Goal: Use online tool/utility: Utilize a website feature to perform a specific function

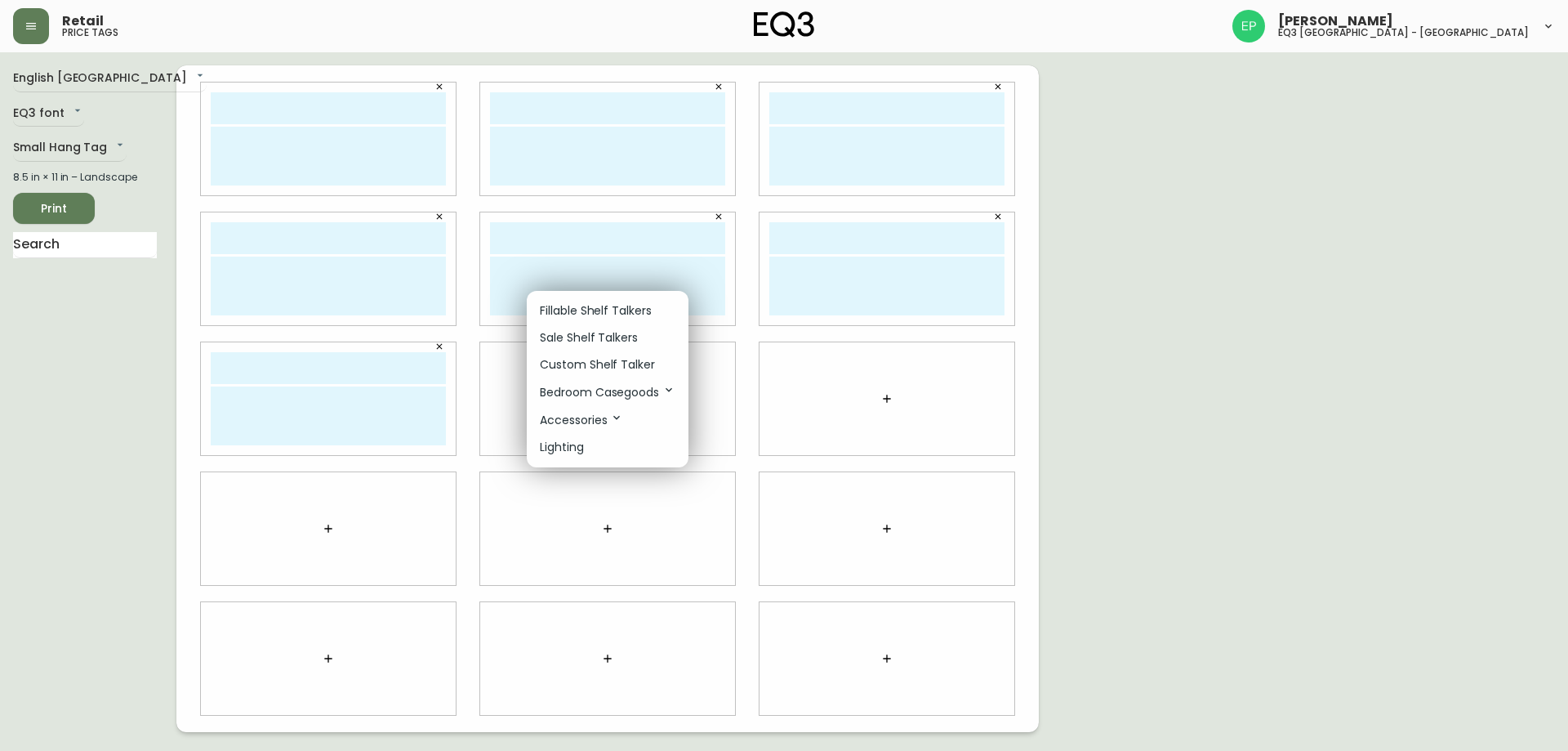
click at [1202, 381] on div at bounding box center [784, 376] width 1568 height 751
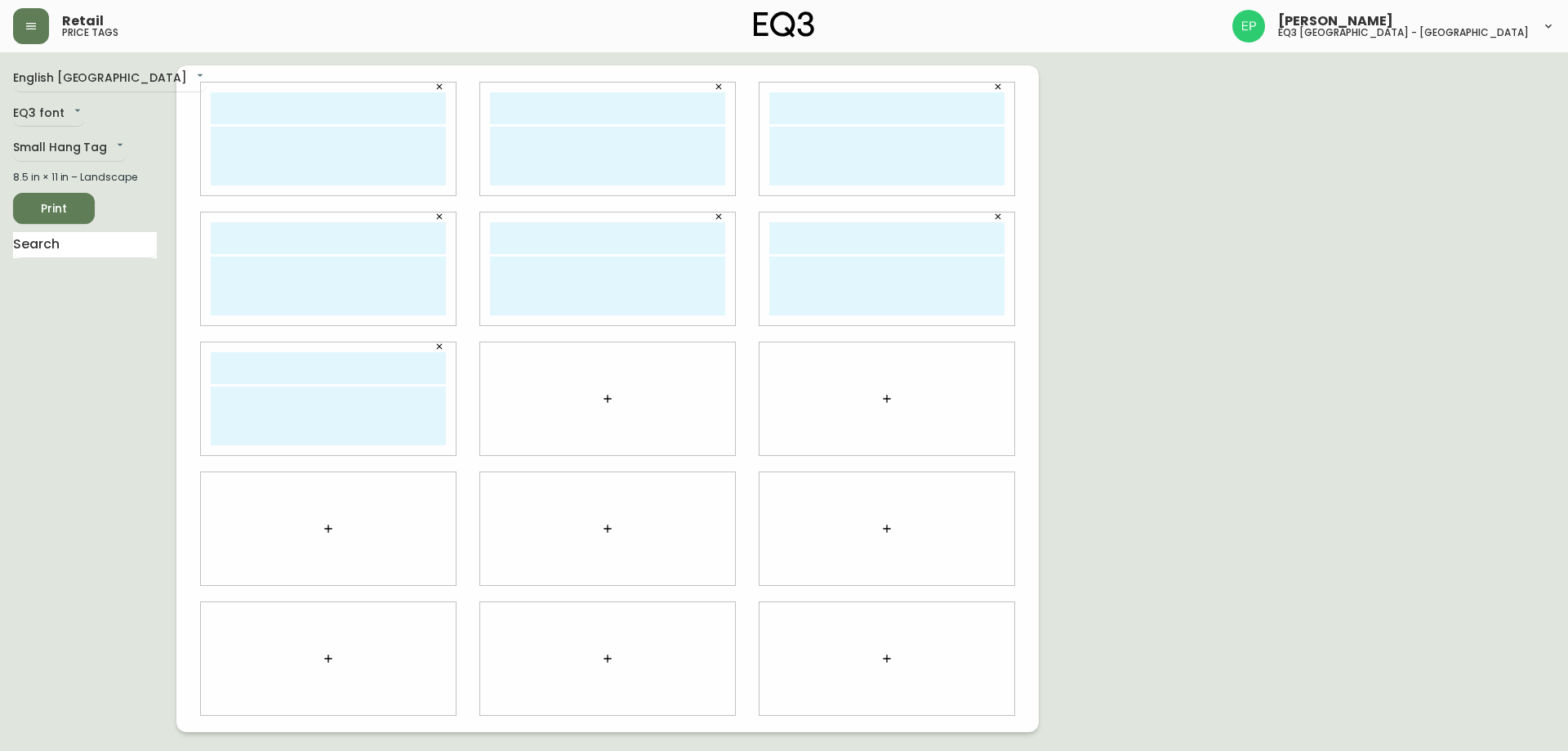
click at [613, 397] on icon "button" at bounding box center [607, 399] width 13 height 13
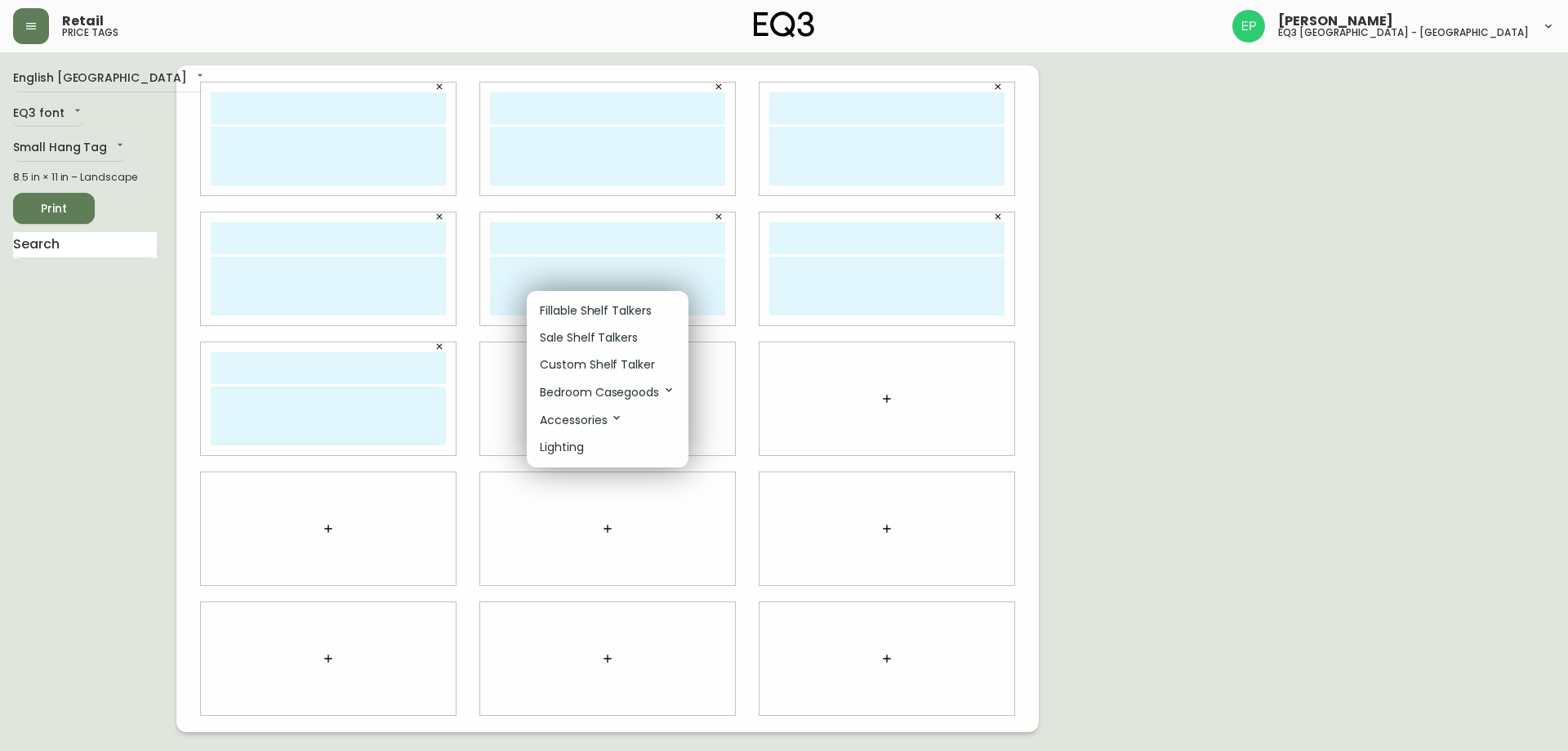
click at [586, 355] on li "Custom Shelf Talker" at bounding box center [608, 365] width 162 height 27
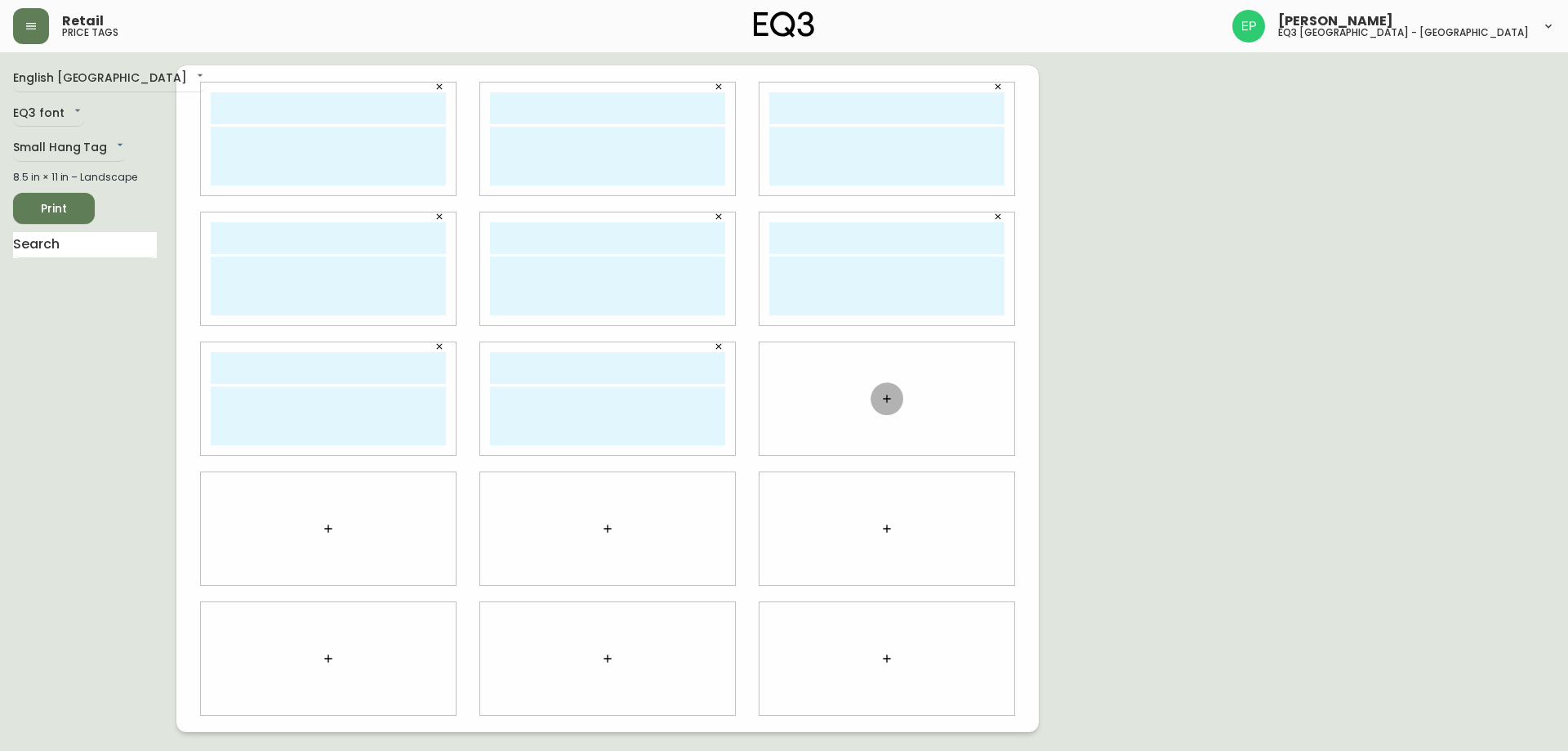
click at [884, 405] on button "button" at bounding box center [887, 399] width 32 height 32
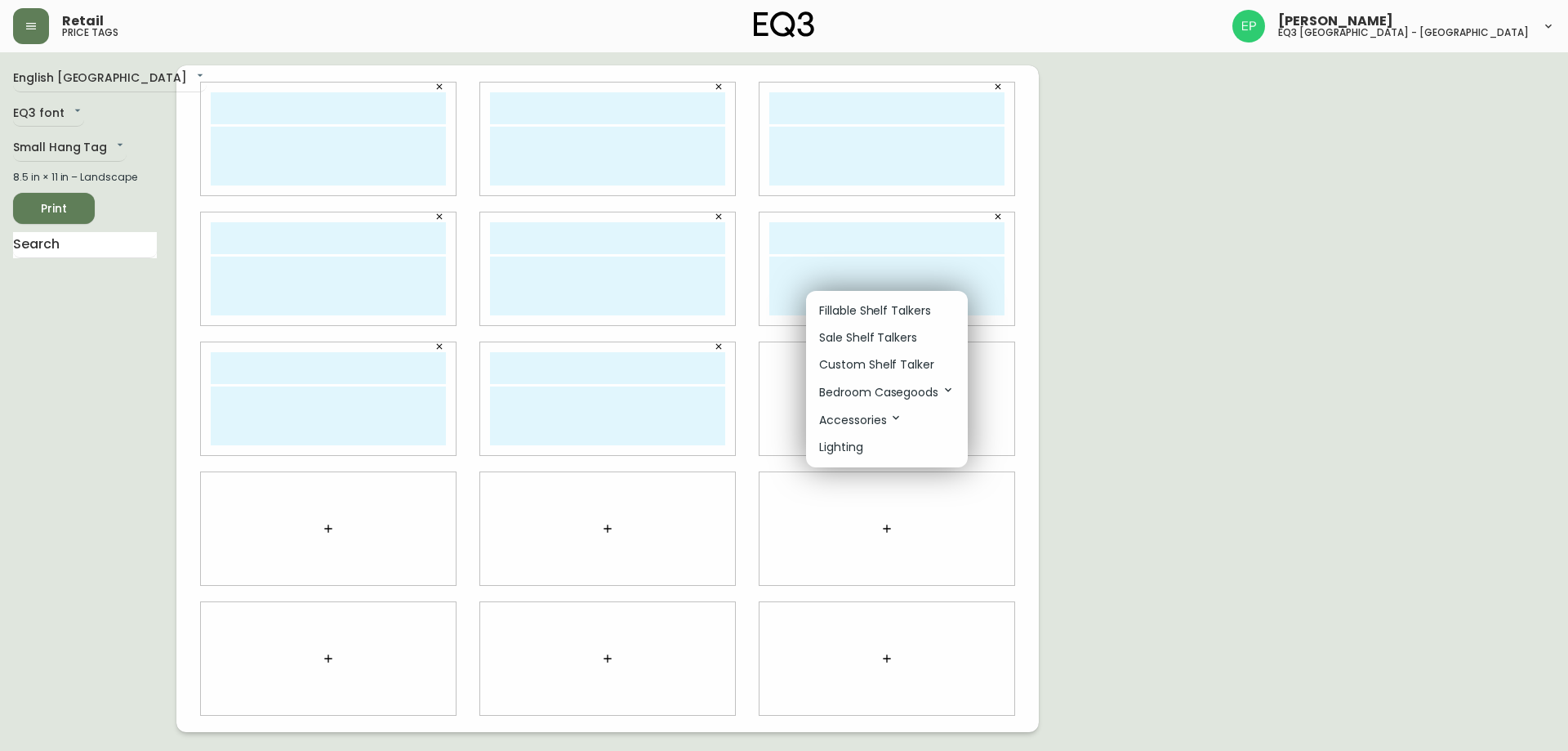
click at [851, 366] on p "Custom Shelf Talker" at bounding box center [876, 365] width 115 height 17
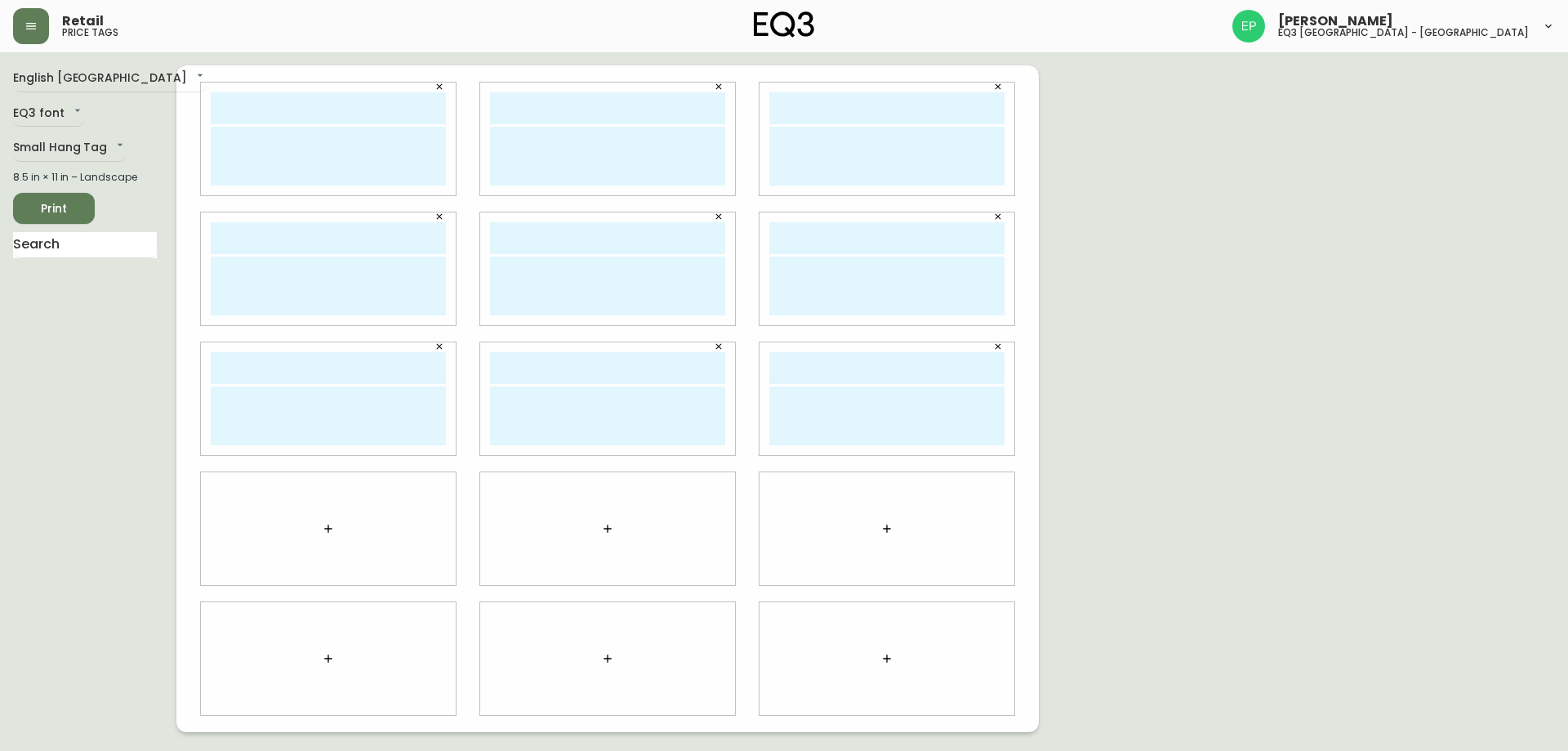
click at [338, 531] on button "button" at bounding box center [328, 528] width 32 height 32
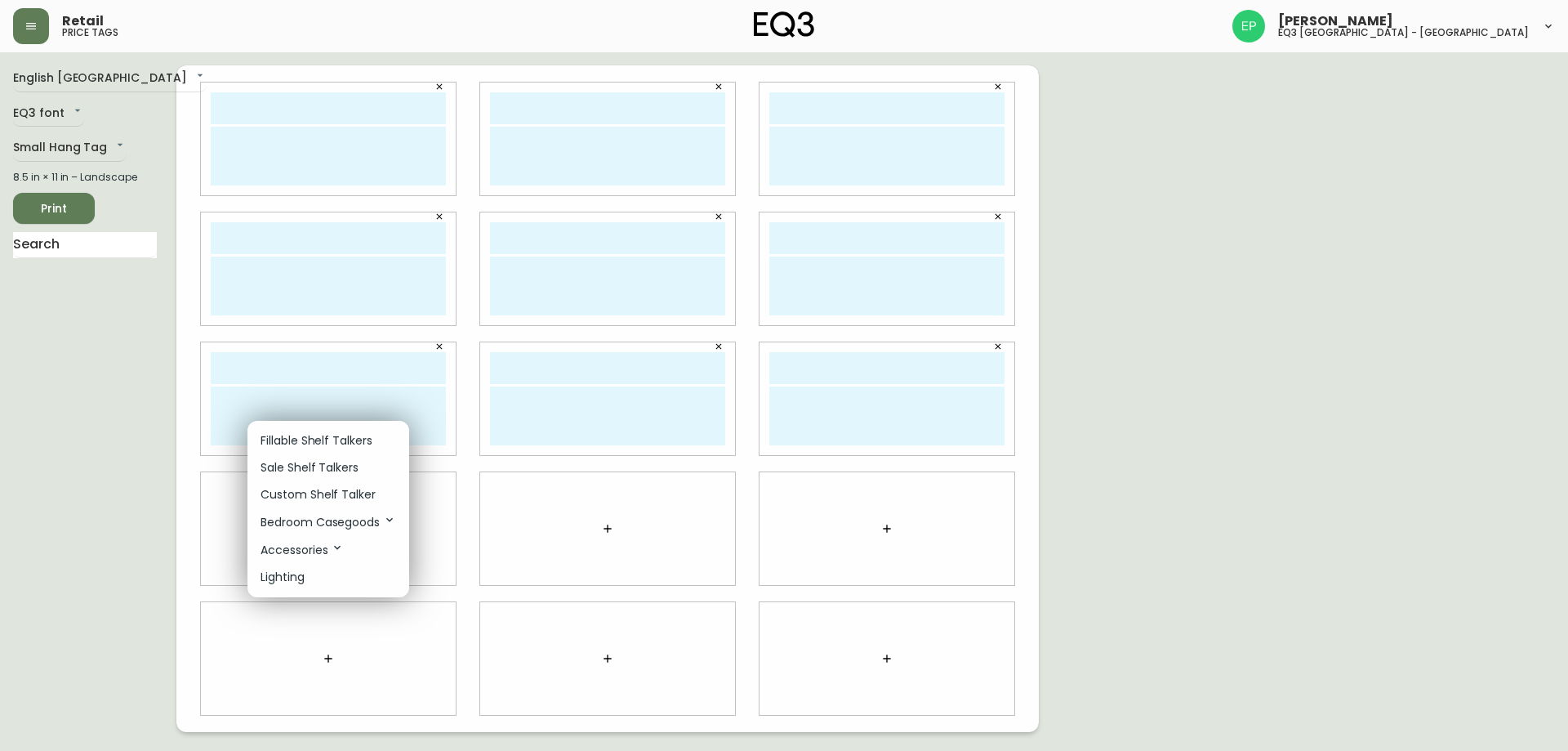
click at [337, 498] on p "Custom Shelf Talker" at bounding box center [318, 494] width 115 height 17
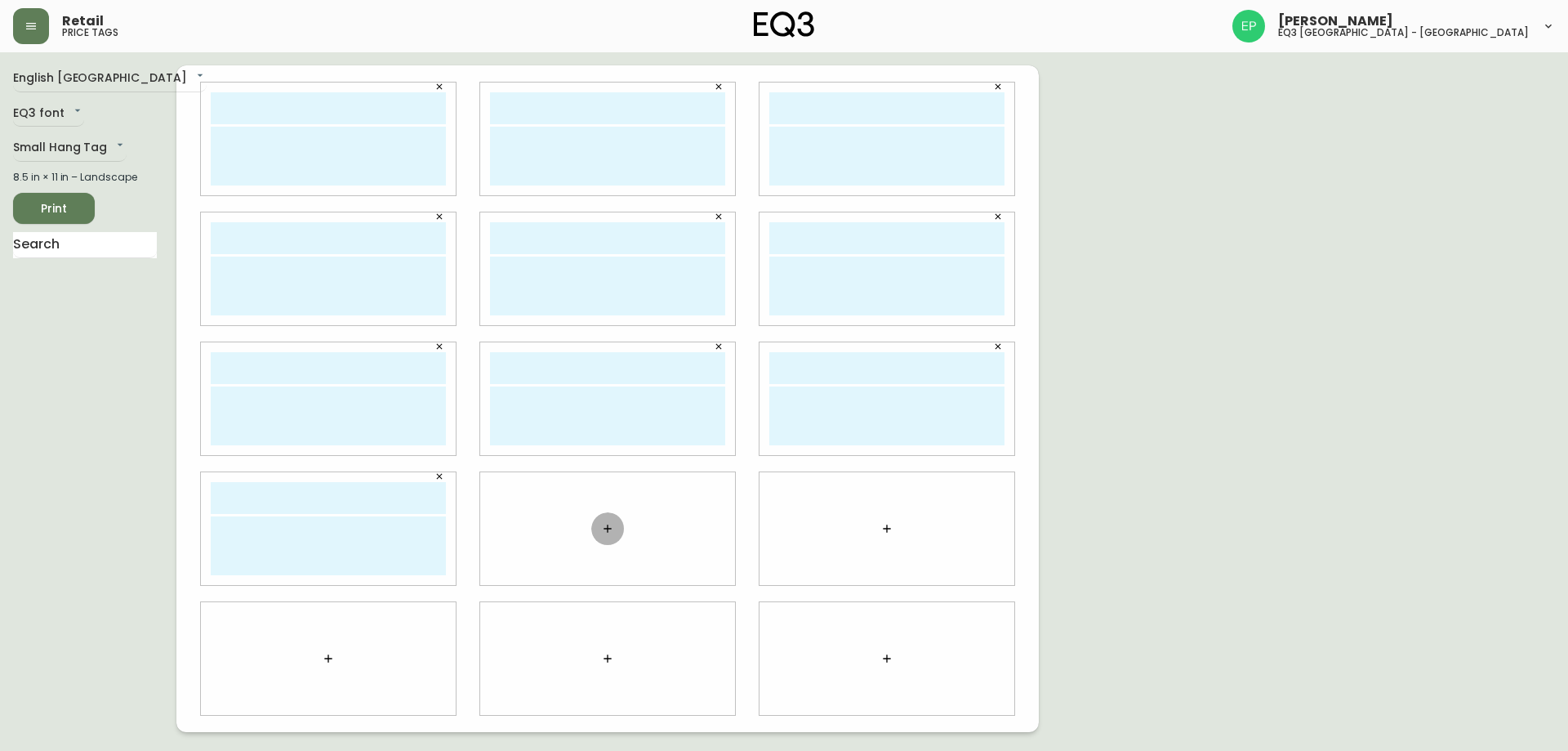
click at [618, 537] on button "button" at bounding box center [608, 528] width 32 height 32
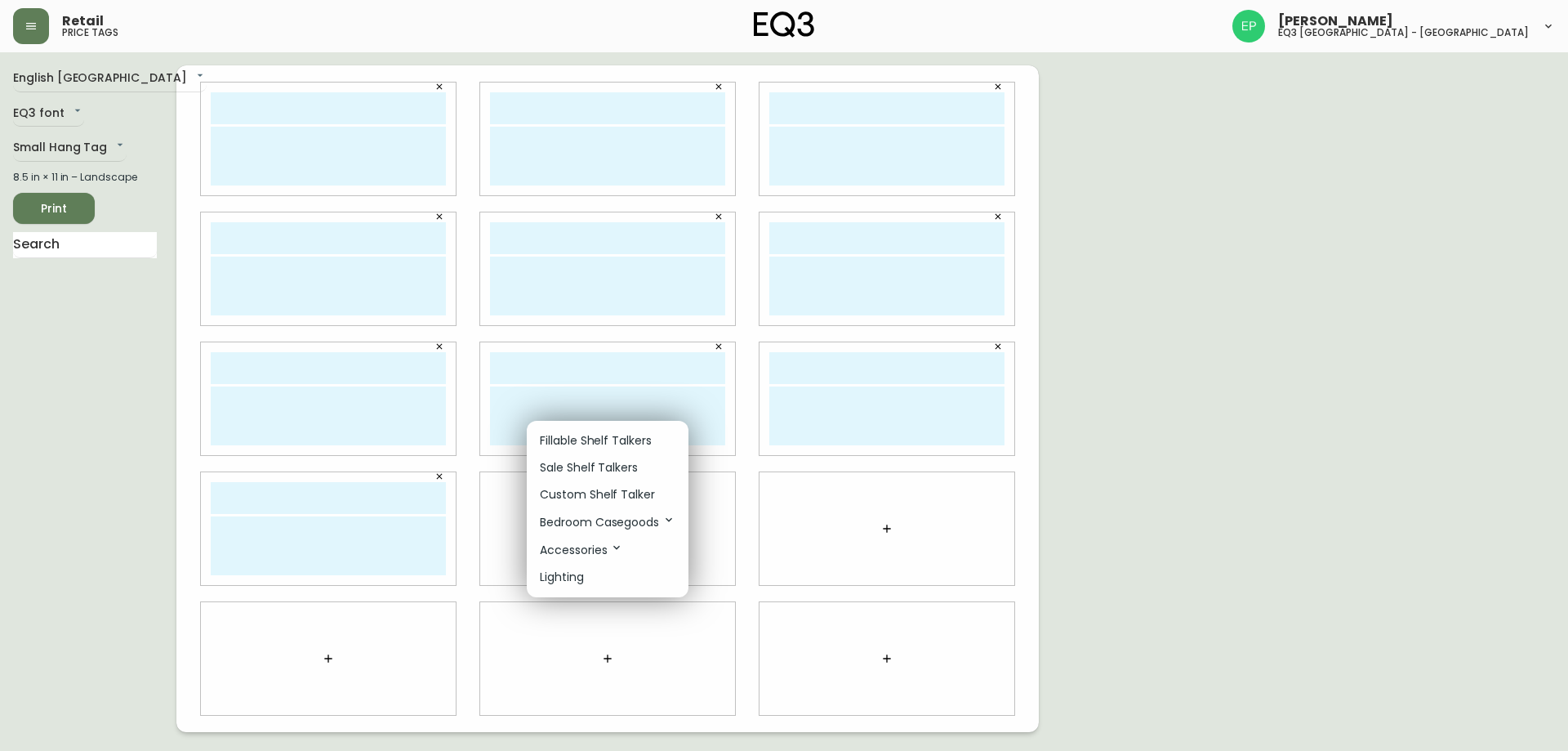
click at [573, 488] on p "Custom Shelf Talker" at bounding box center [597, 494] width 115 height 17
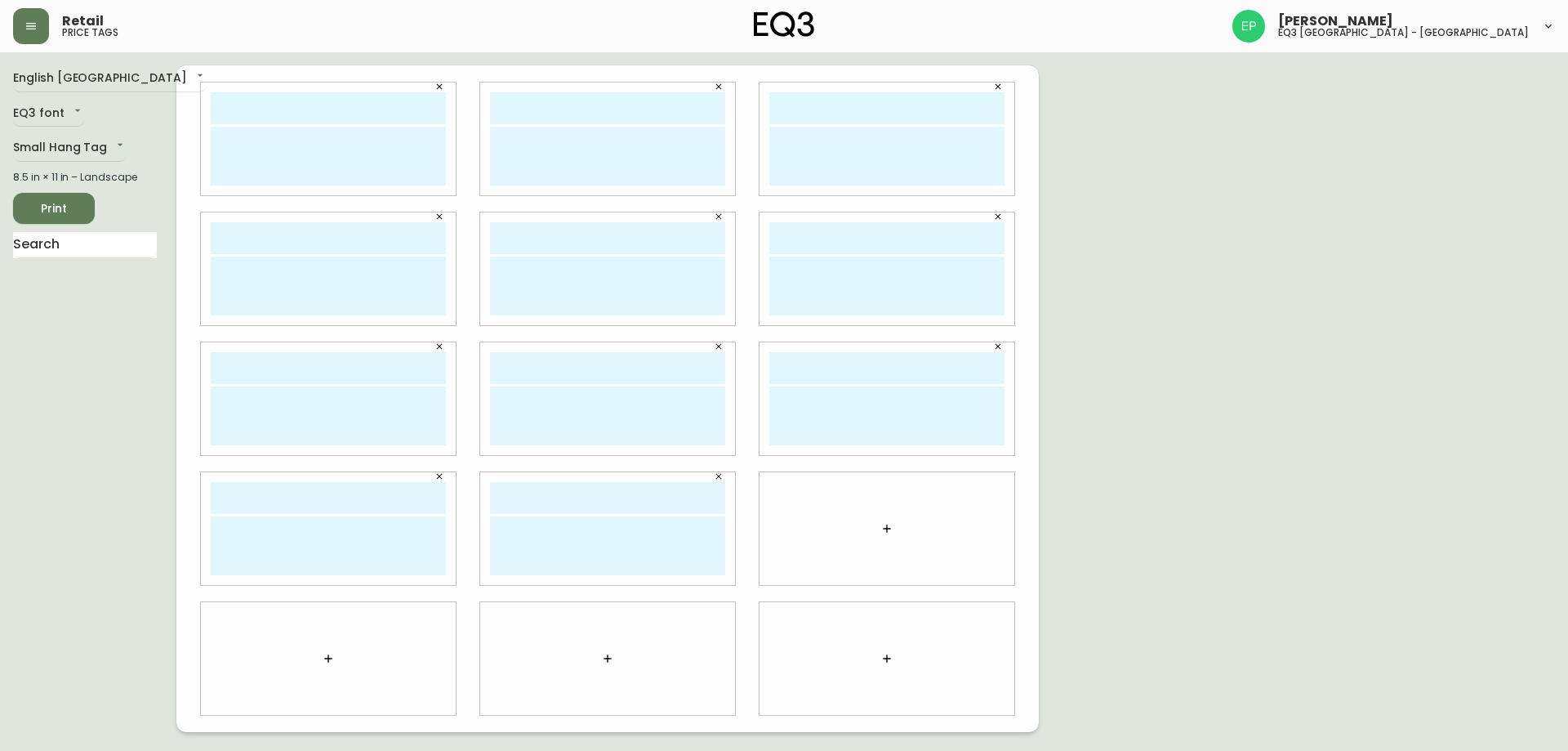
click at [872, 525] on button "button" at bounding box center [887, 528] width 32 height 32
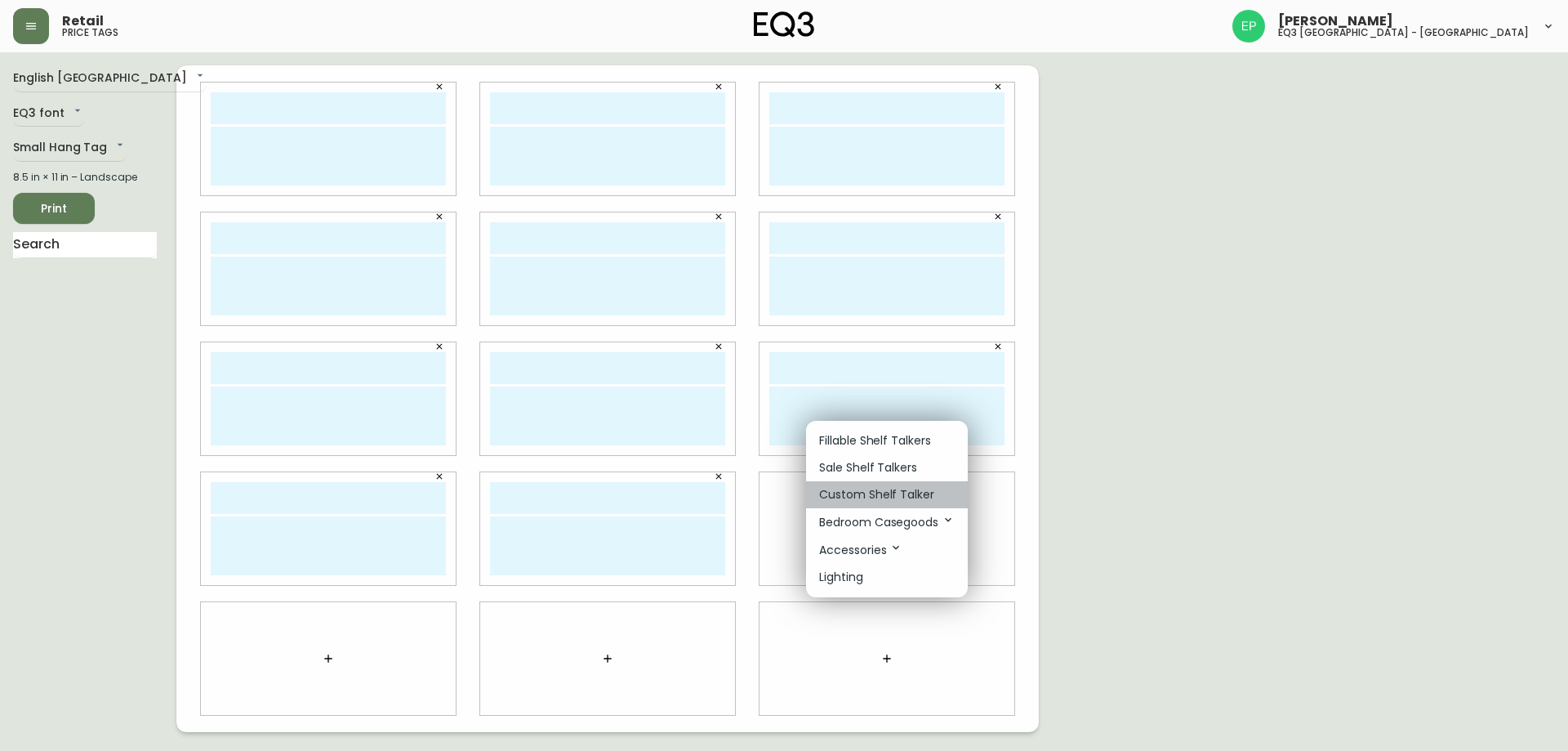
click at [850, 498] on p "Custom Shelf Talker" at bounding box center [876, 494] width 115 height 17
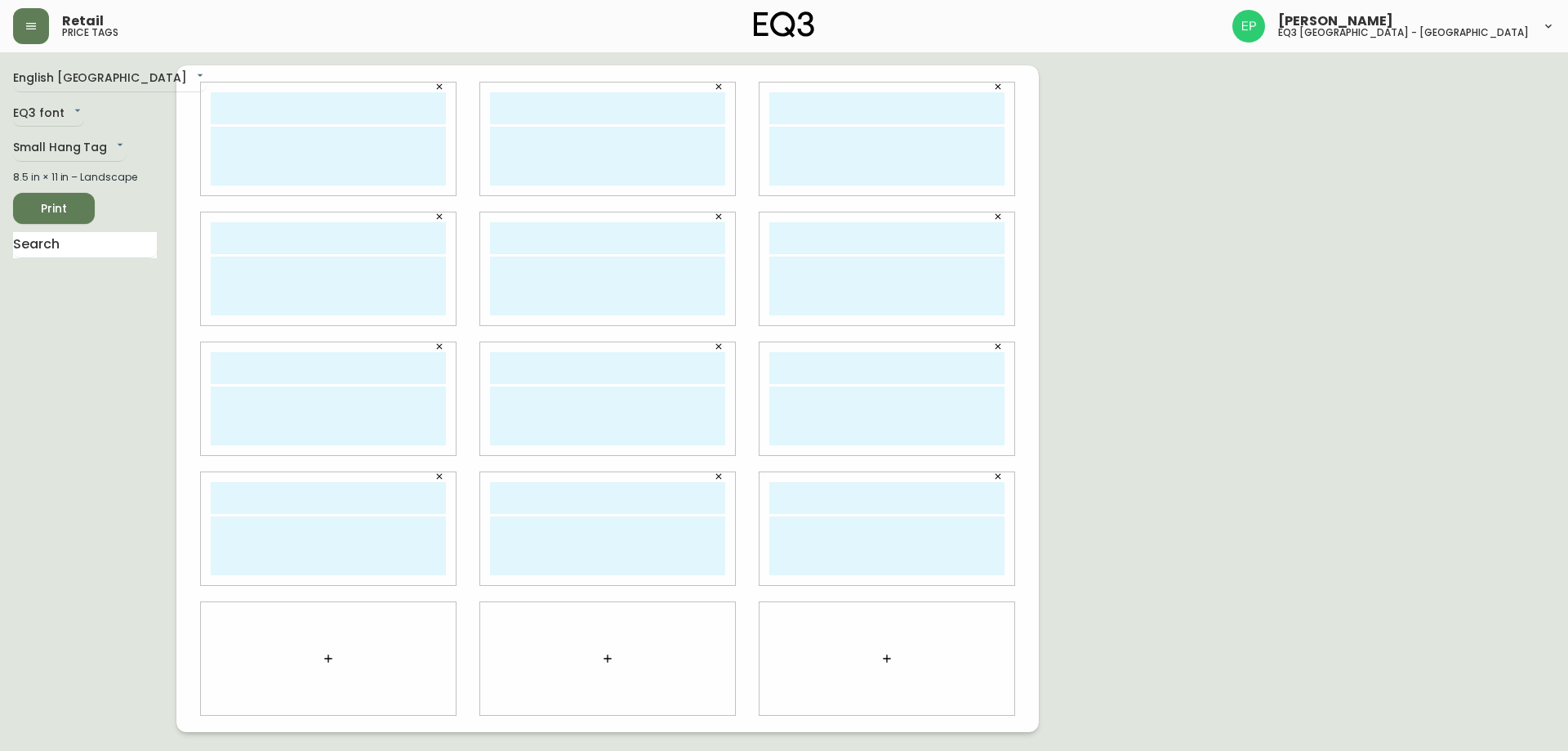
click at [907, 664] on div at bounding box center [887, 658] width 255 height 113
click at [890, 659] on icon "button" at bounding box center [886, 658] width 13 height 13
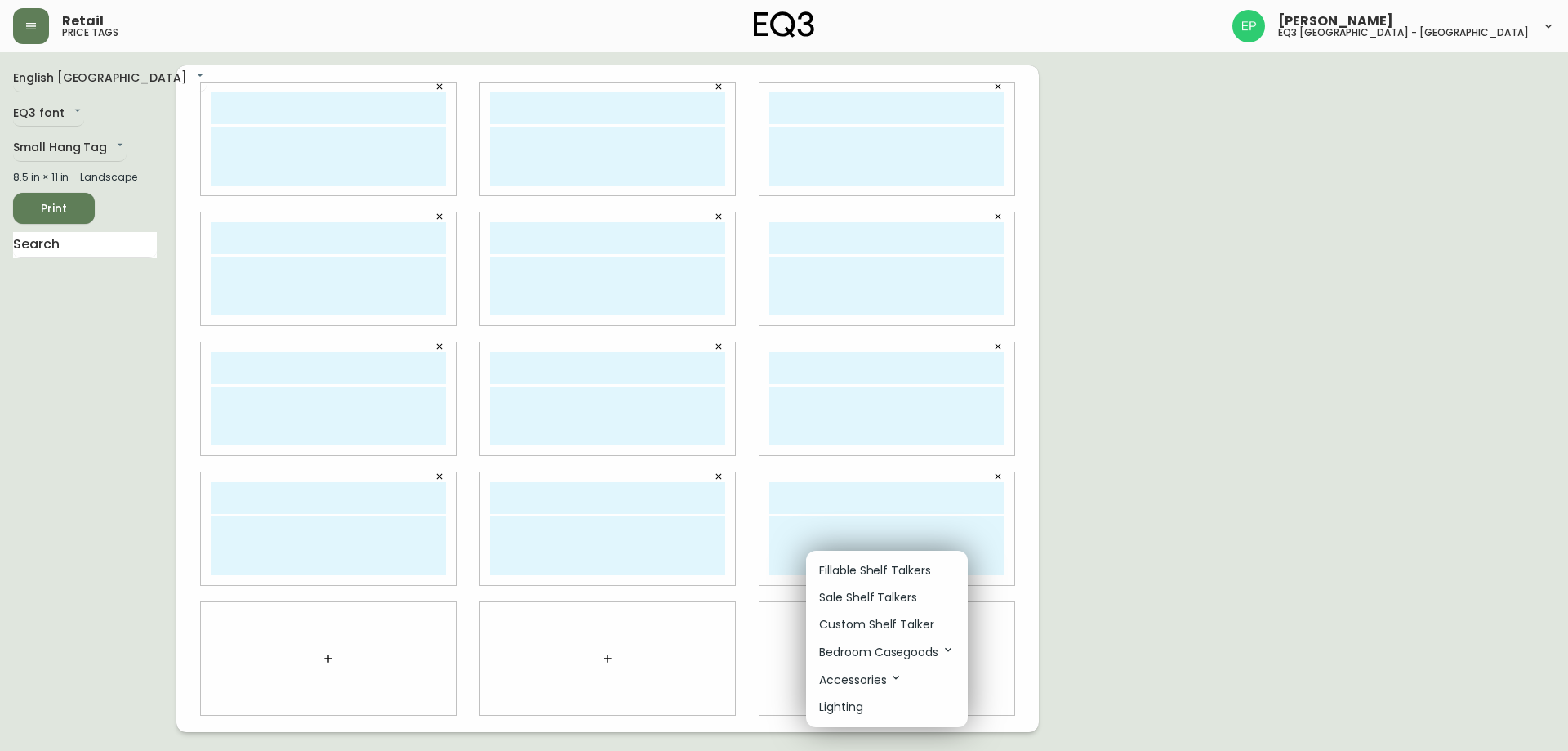
click at [870, 618] on p "Custom Shelf Talker" at bounding box center [876, 624] width 115 height 17
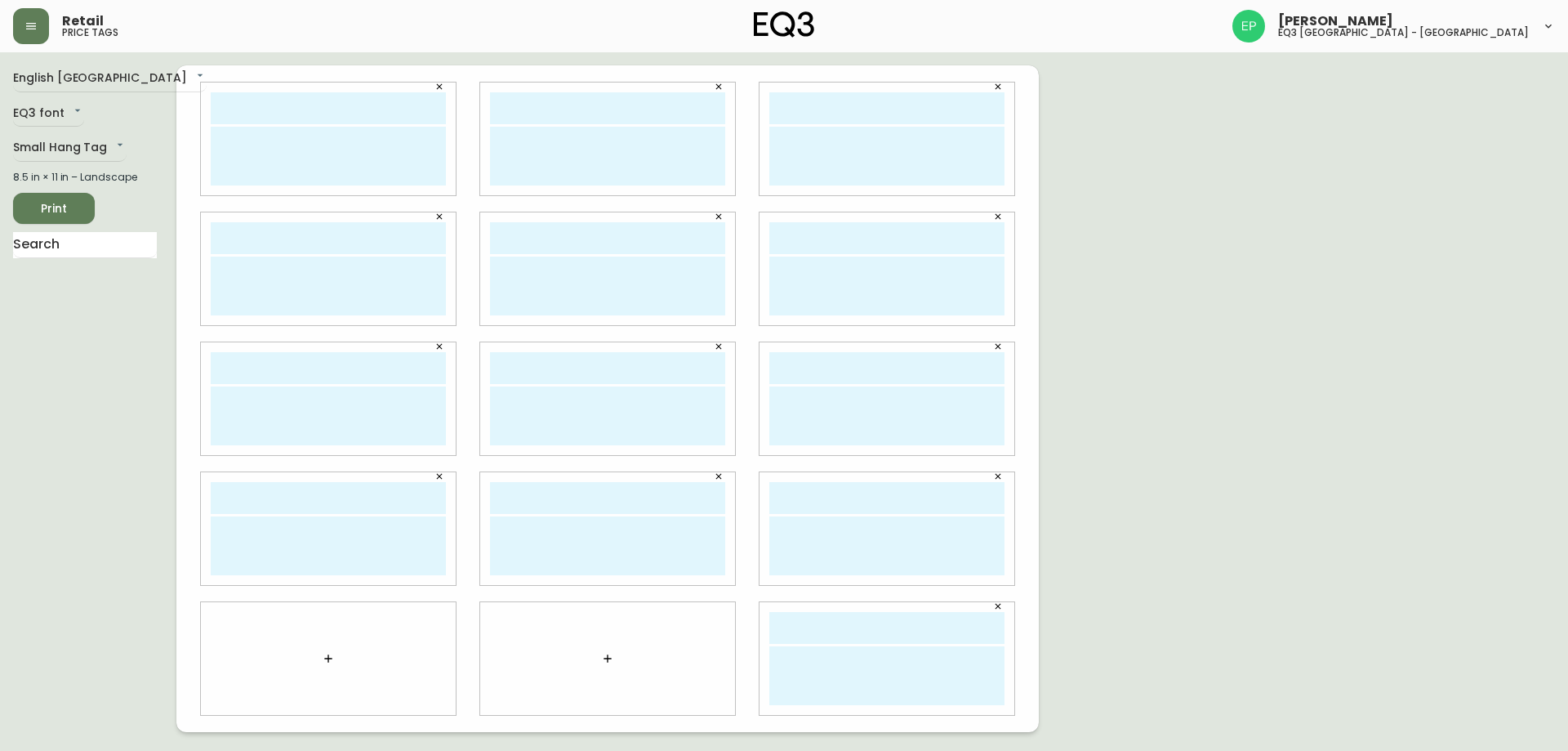
click at [619, 655] on button "button" at bounding box center [608, 658] width 32 height 32
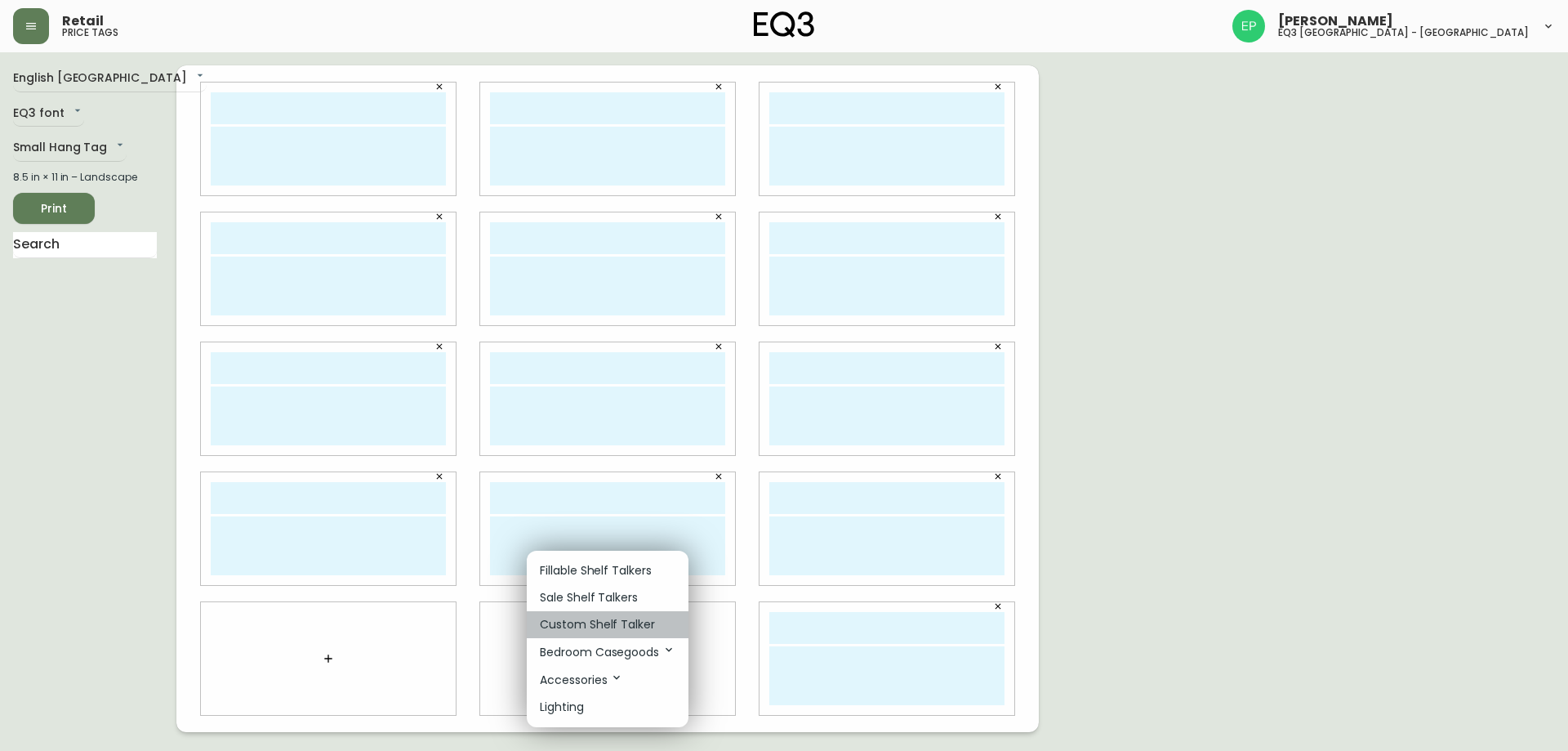
click at [619, 616] on p "Custom Shelf Talker" at bounding box center [597, 624] width 115 height 17
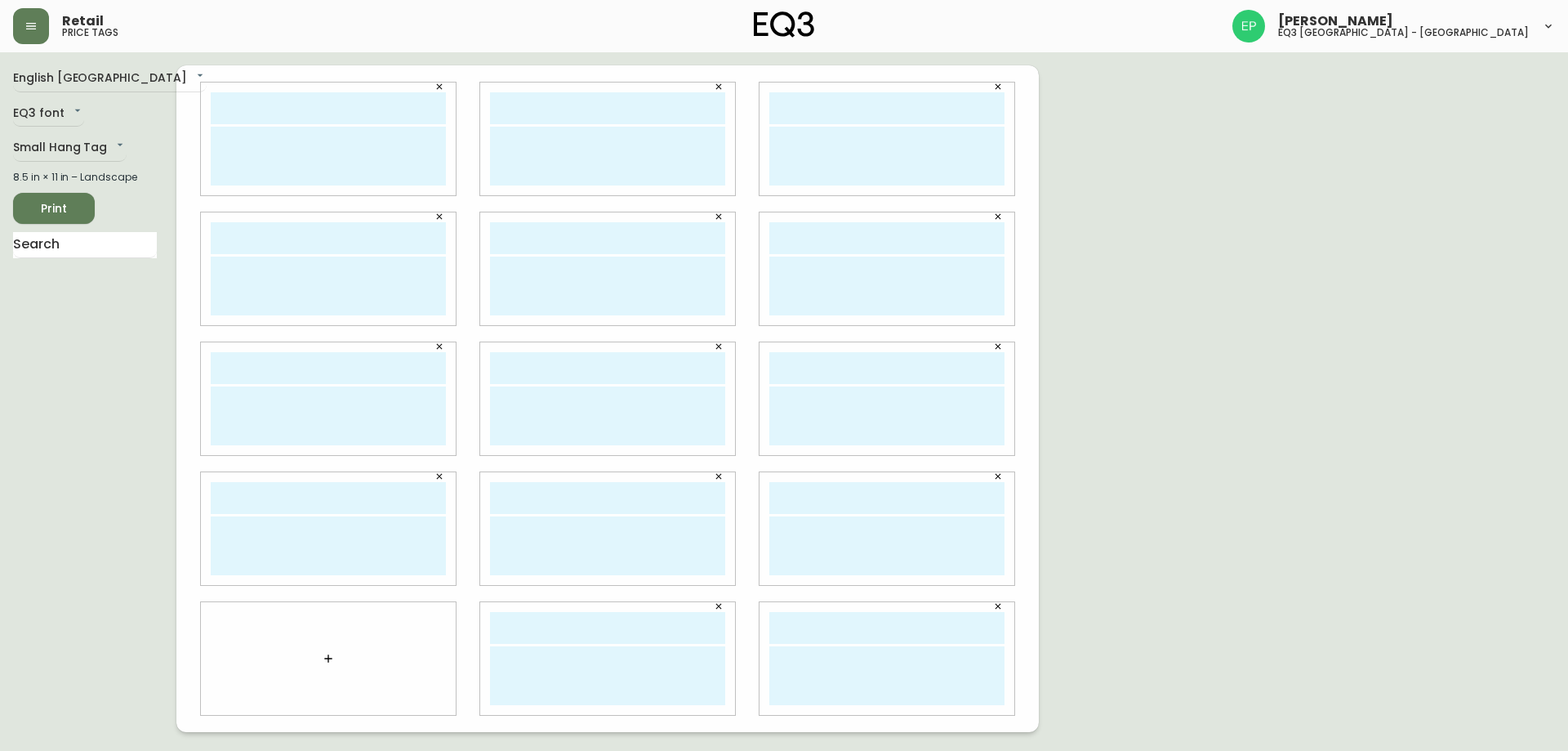
click at [343, 649] on div at bounding box center [329, 658] width 255 height 113
click at [332, 650] on button "button" at bounding box center [328, 658] width 32 height 32
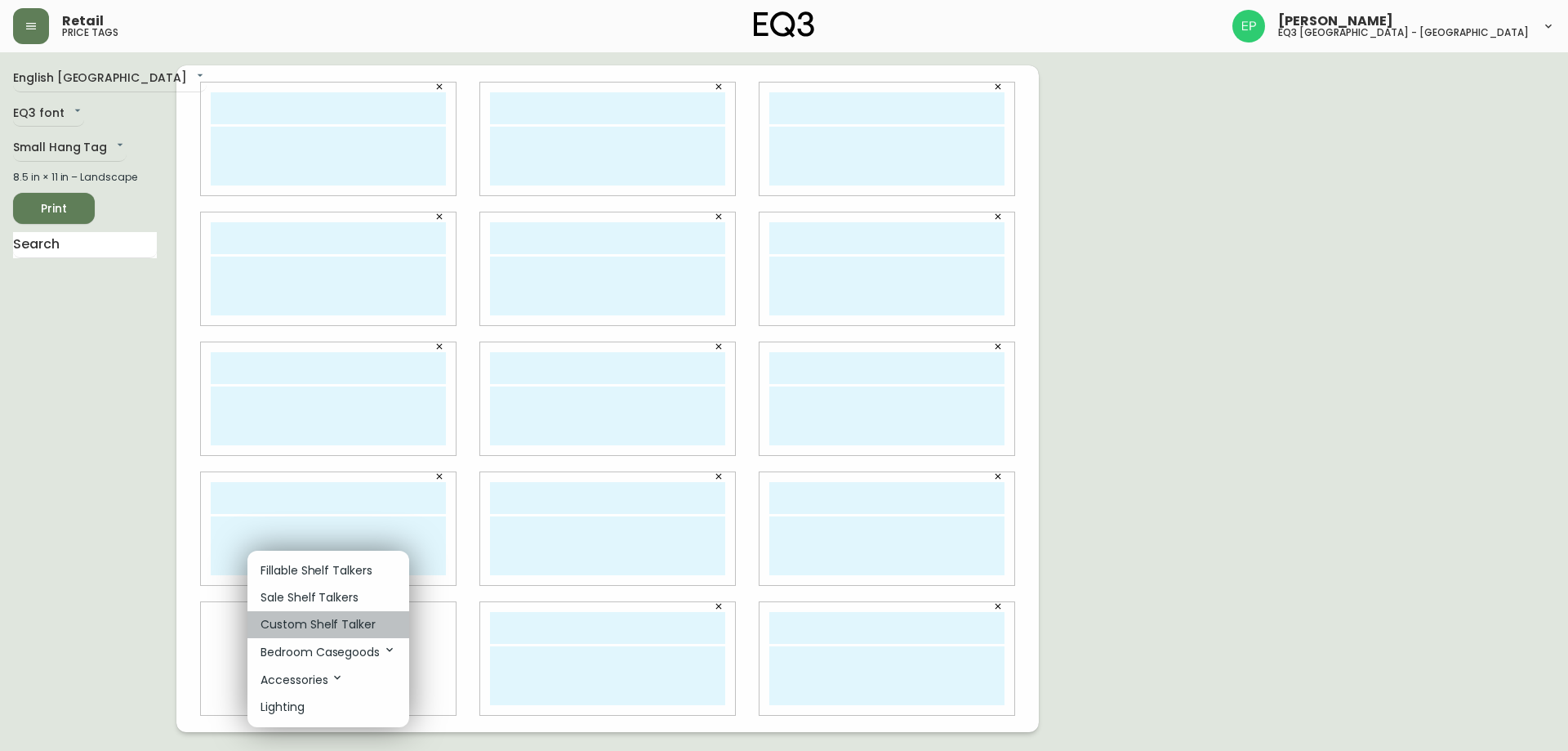
click at [348, 623] on p "Custom Shelf Talker" at bounding box center [318, 624] width 115 height 17
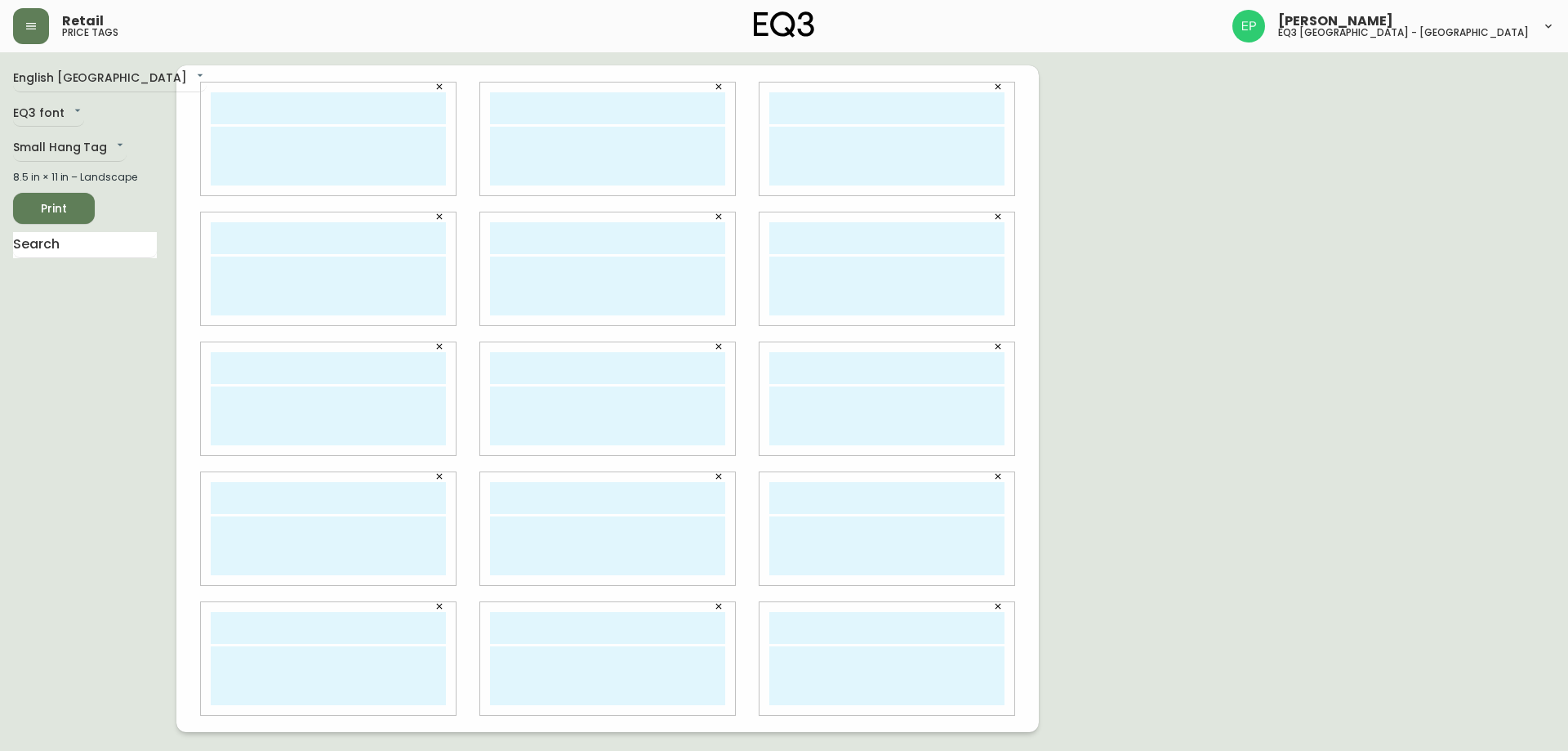
click at [281, 117] on input "text" at bounding box center [329, 108] width 235 height 31
drag, startPoint x: 389, startPoint y: 105, endPoint x: 177, endPoint y: 127, distance: 213.1
click at [177, 127] on div "[PERSON_NAME] hujeir" at bounding box center [607, 399] width 862 height 667
type input "[PERSON_NAME] hujeir"
click at [526, 103] on input "text" at bounding box center [608, 108] width 235 height 31
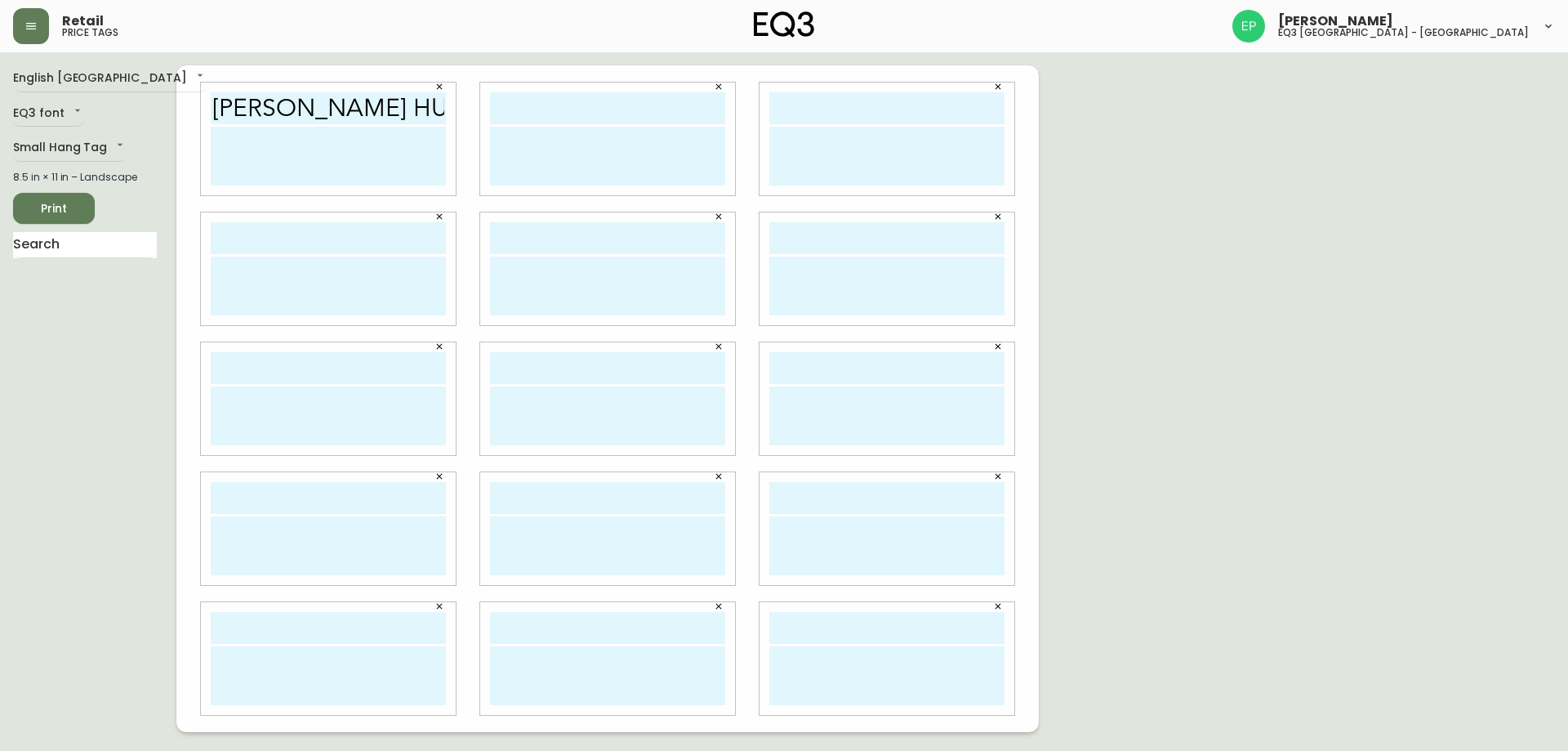
paste input "[PERSON_NAME] hujeir"
type input "[PERSON_NAME] hujeir"
click at [840, 102] on input "text" at bounding box center [887, 108] width 235 height 31
paste input "[PERSON_NAME] hujeir"
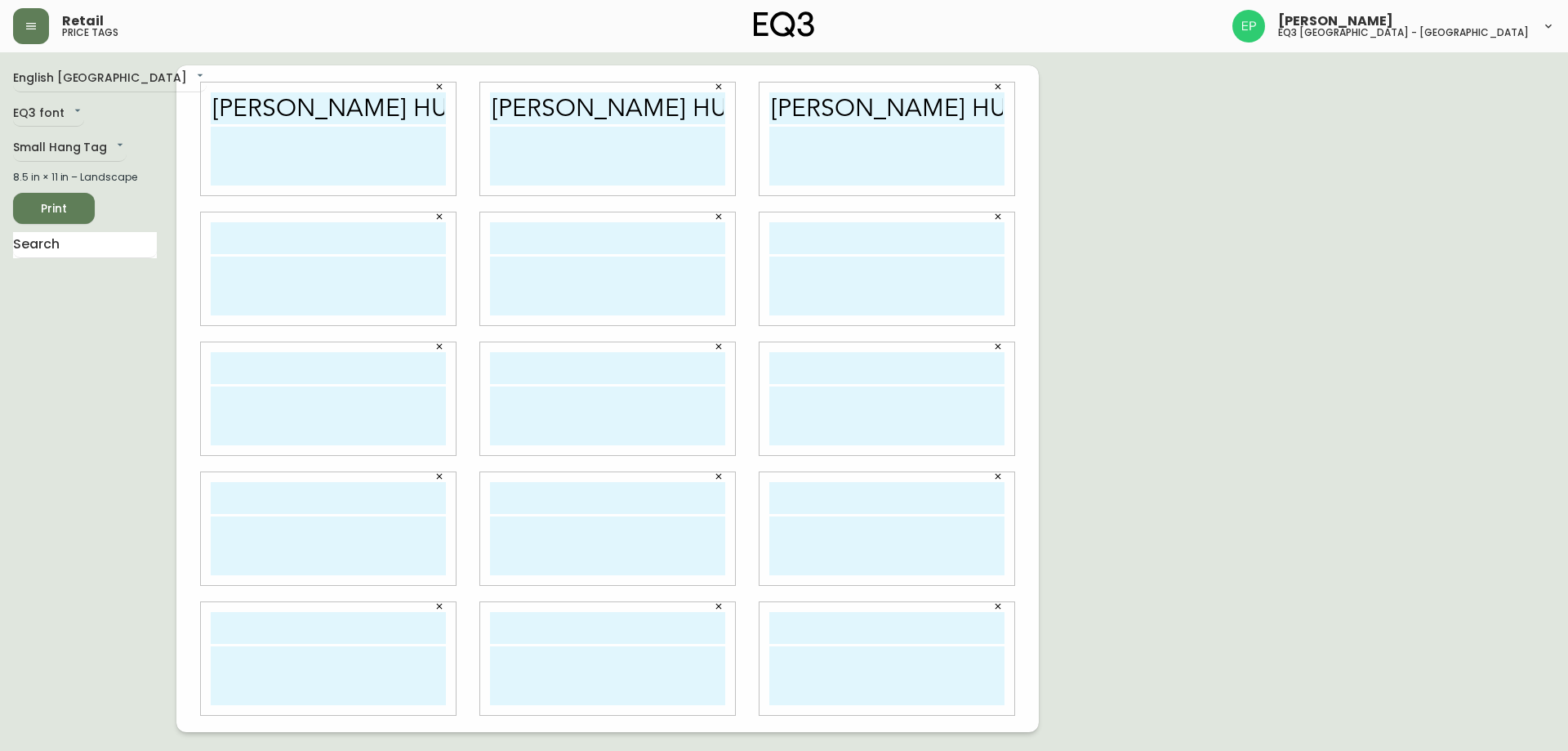
type input "[PERSON_NAME] hujeir"
click at [260, 241] on input "text" at bounding box center [329, 237] width 235 height 31
paste input "[PERSON_NAME] hujeir"
type input "[PERSON_NAME] hujeir"
click at [519, 241] on input "text" at bounding box center [608, 237] width 235 height 31
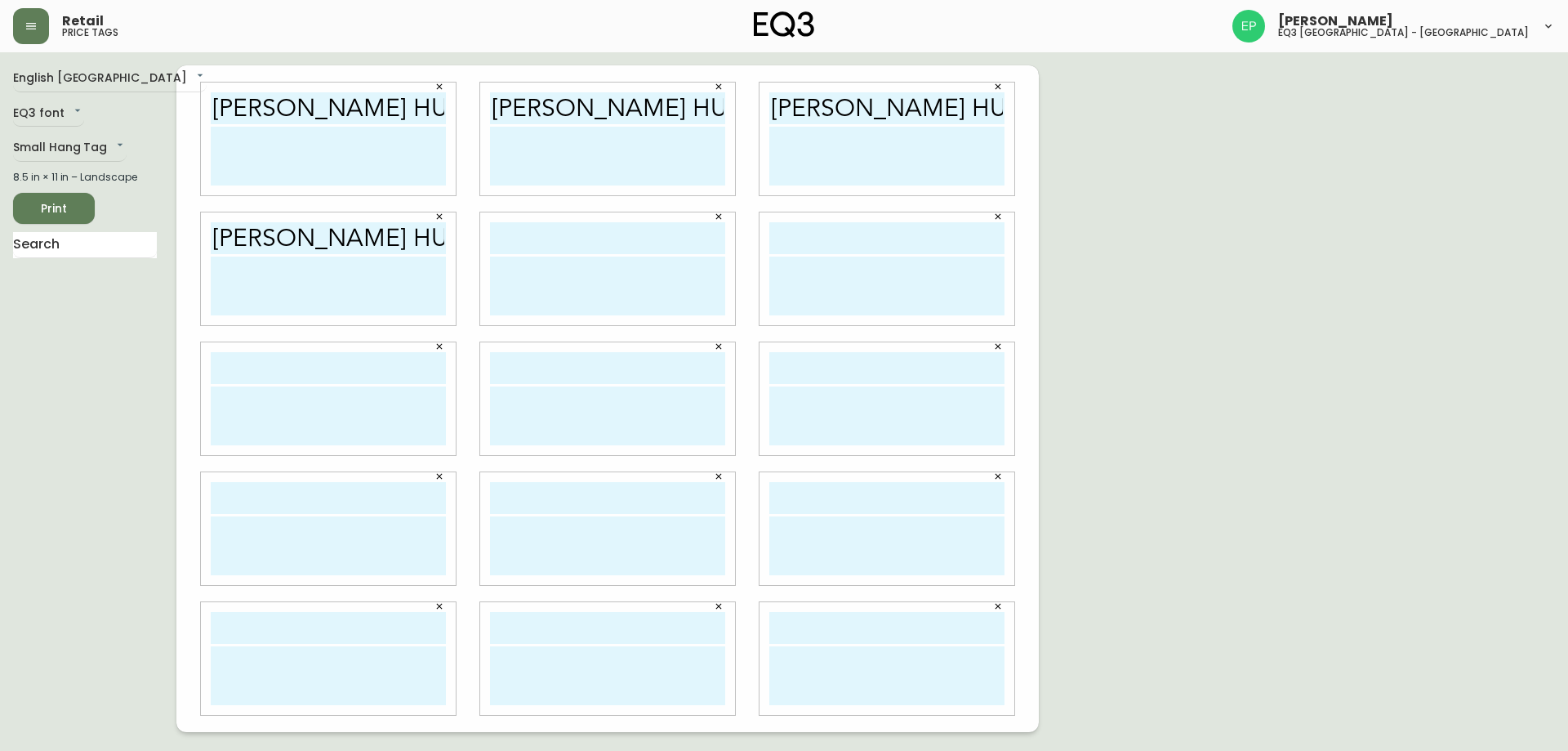
paste input "[PERSON_NAME] hujeir"
type input "[PERSON_NAME] hujeir"
click at [775, 233] on input "text" at bounding box center [887, 237] width 235 height 31
paste input "[PERSON_NAME] hujeir"
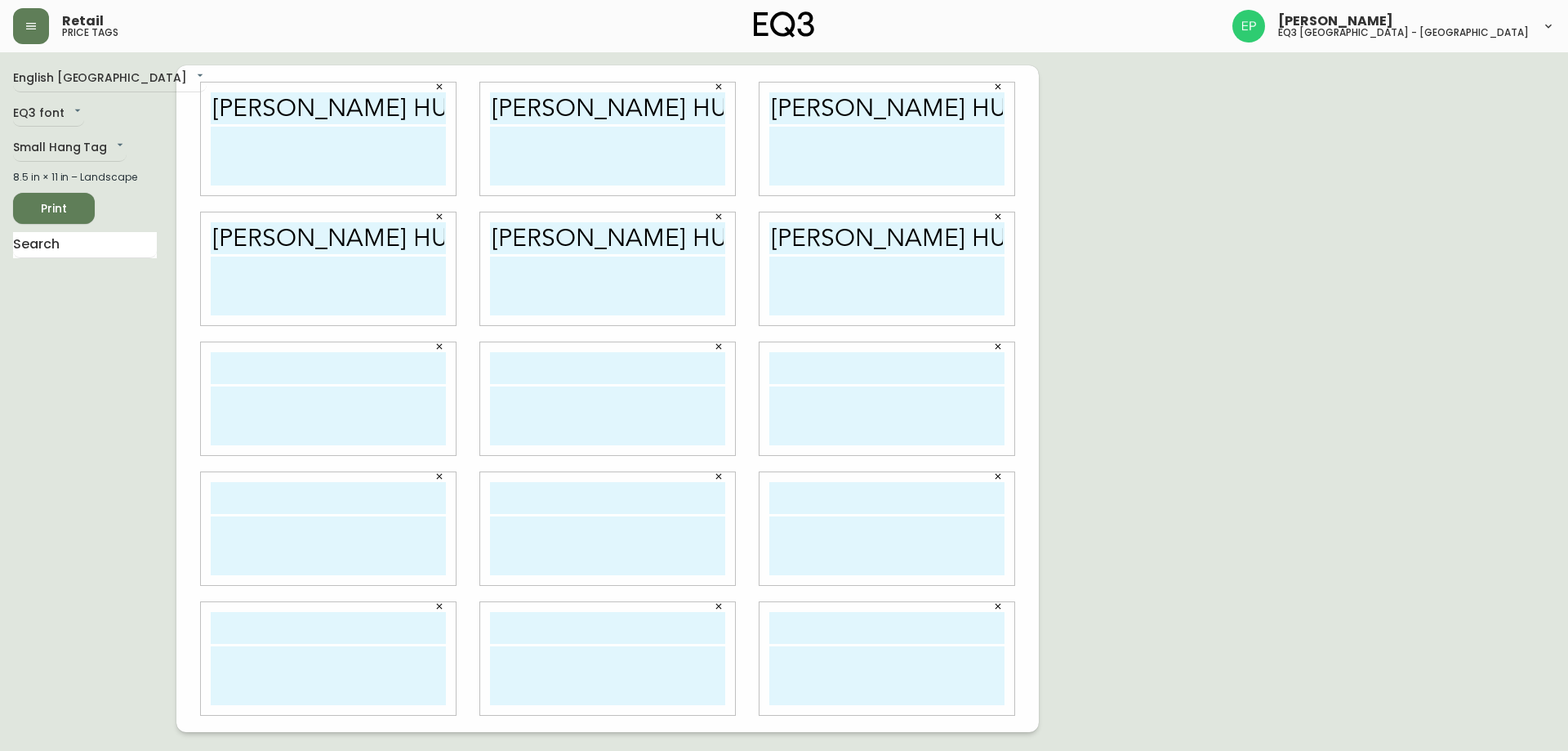
type input "[PERSON_NAME] hujeir"
click at [245, 369] on input "text" at bounding box center [329, 367] width 235 height 31
paste input "[PERSON_NAME] hujeir"
type input "[PERSON_NAME] hujeir"
click at [611, 371] on input "text" at bounding box center [608, 367] width 235 height 31
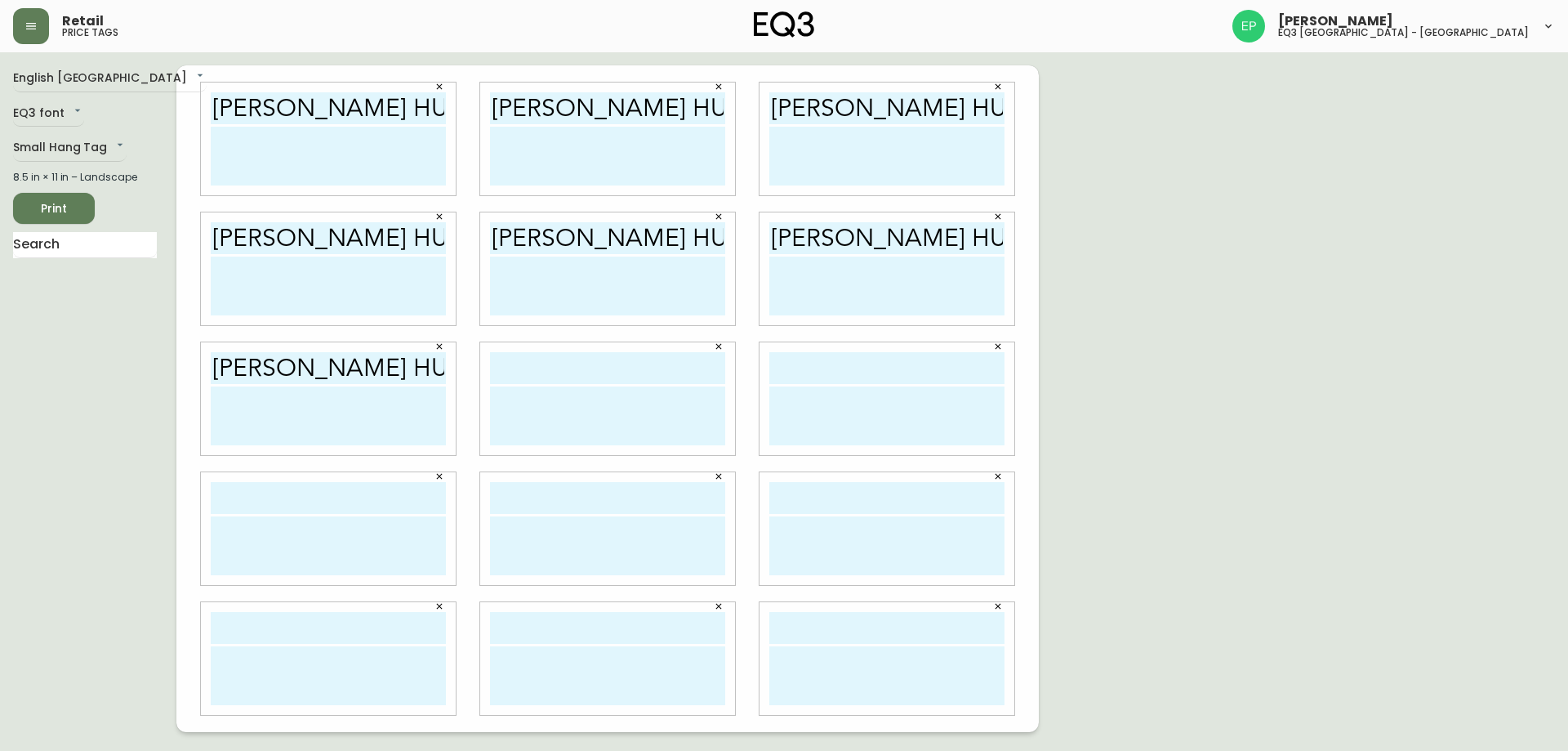
paste input "[PERSON_NAME] hujeir"
type input "[PERSON_NAME] hujeir"
click at [774, 369] on input "text" at bounding box center [887, 367] width 235 height 31
paste input "[PERSON_NAME] hujeir"
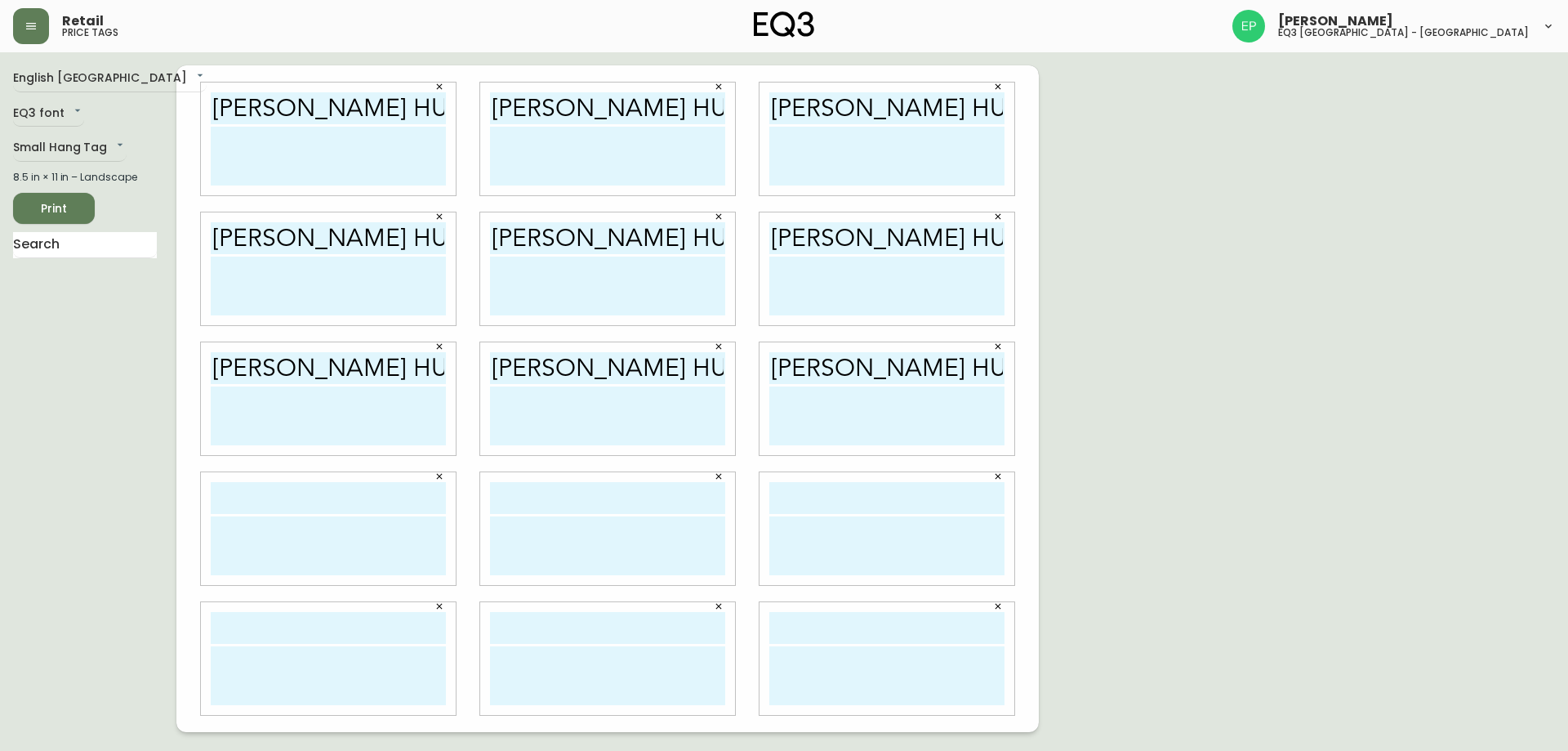
type input "[PERSON_NAME] hujeir"
click at [366, 492] on input "text" at bounding box center [329, 498] width 235 height 31
paste input "[PERSON_NAME] hujeir"
type input "[PERSON_NAME] hujeir"
click at [548, 503] on input "text" at bounding box center [608, 498] width 235 height 31
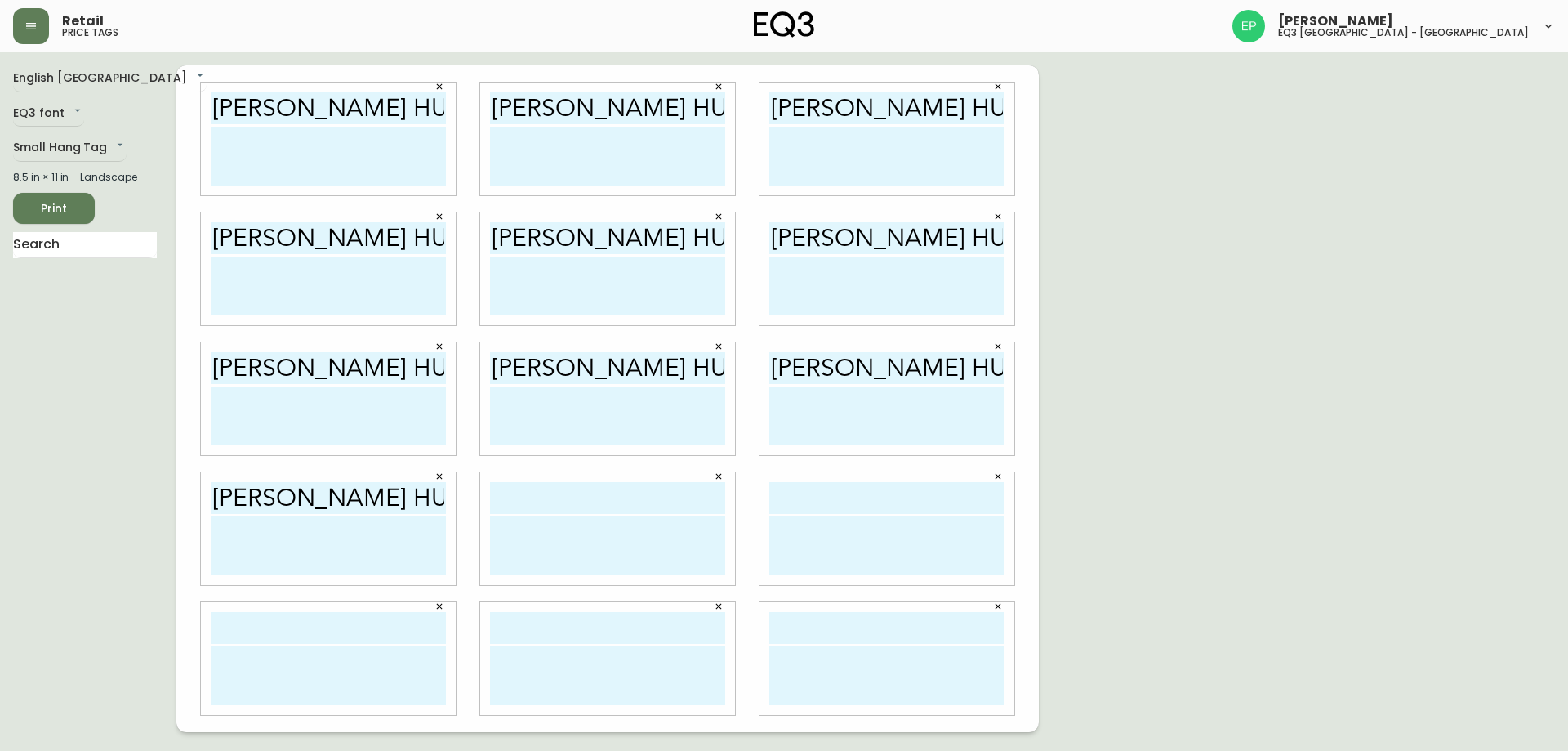
paste input "[PERSON_NAME] hujeir"
type input "[PERSON_NAME] hujeir"
click at [830, 507] on input "text" at bounding box center [887, 498] width 235 height 31
paste input "[PERSON_NAME] hujeir"
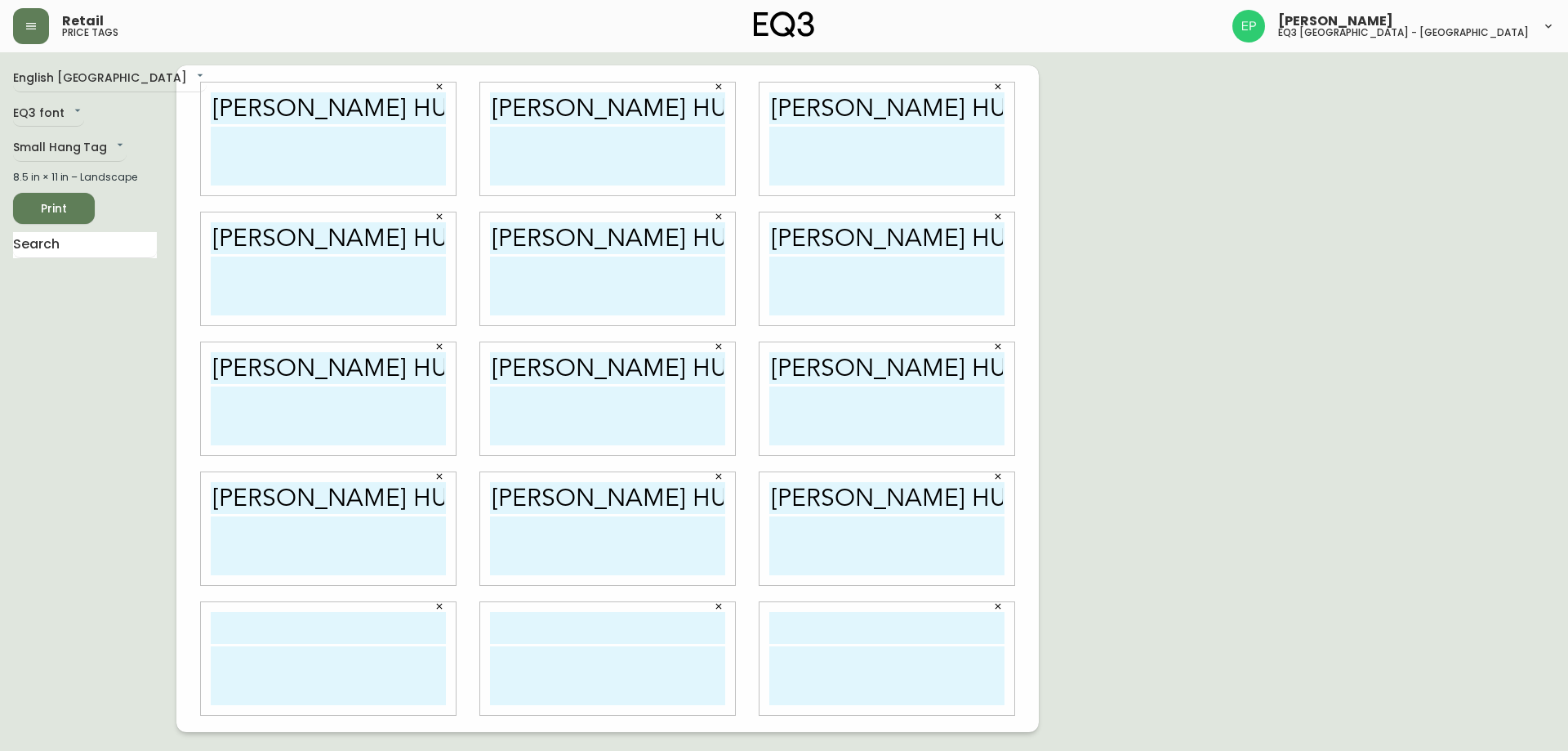
type input "[PERSON_NAME] hujeir"
click at [262, 623] on input "text" at bounding box center [329, 627] width 235 height 31
paste input "[PERSON_NAME] hujeir"
type input "[PERSON_NAME] hujeir"
click at [635, 634] on input "text" at bounding box center [608, 627] width 235 height 31
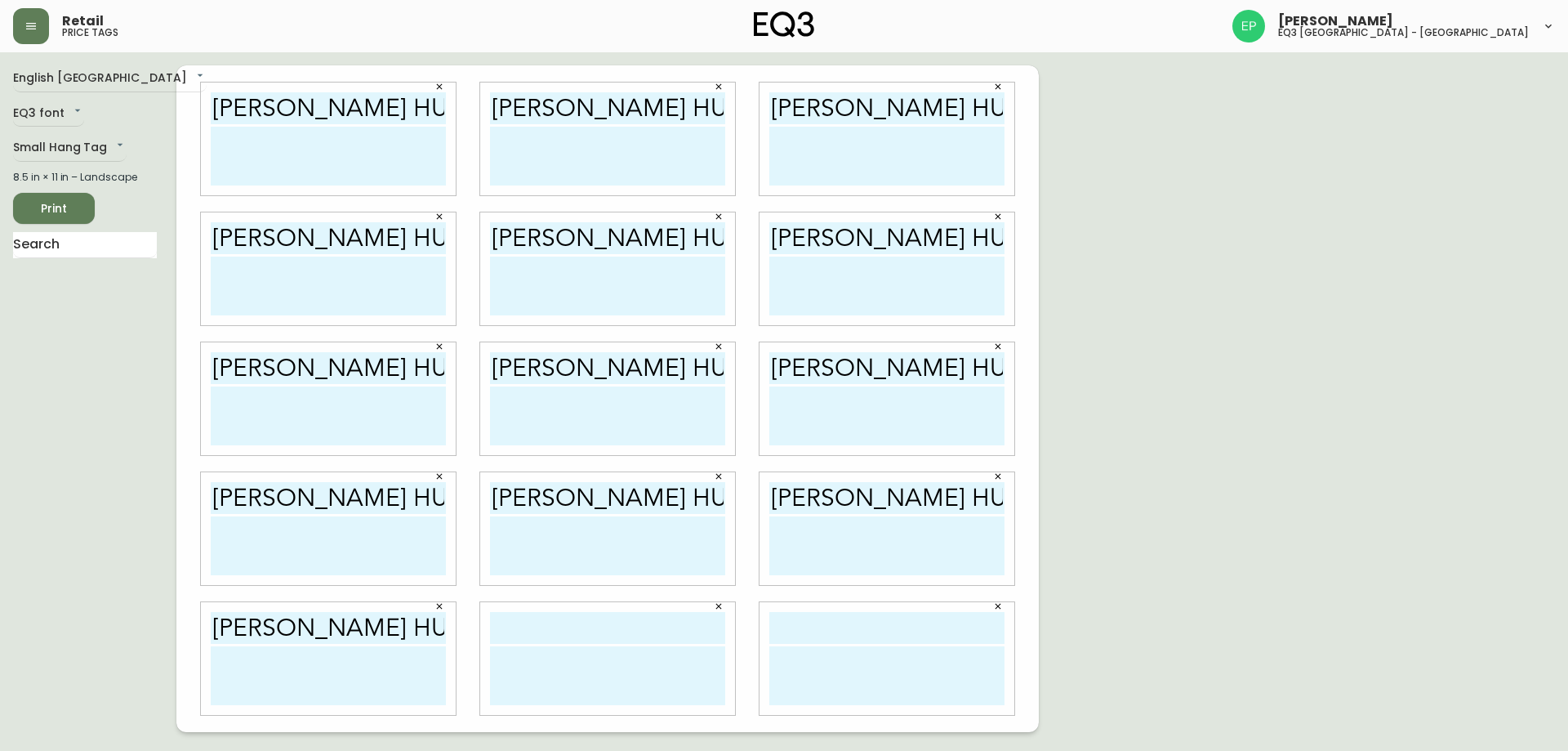
paste input "[PERSON_NAME] hujeir"
type input "[PERSON_NAME] hujeir"
click at [830, 625] on input "text" at bounding box center [887, 627] width 235 height 31
paste input "[PERSON_NAME] hujeir"
type input "[PERSON_NAME] hujeir"
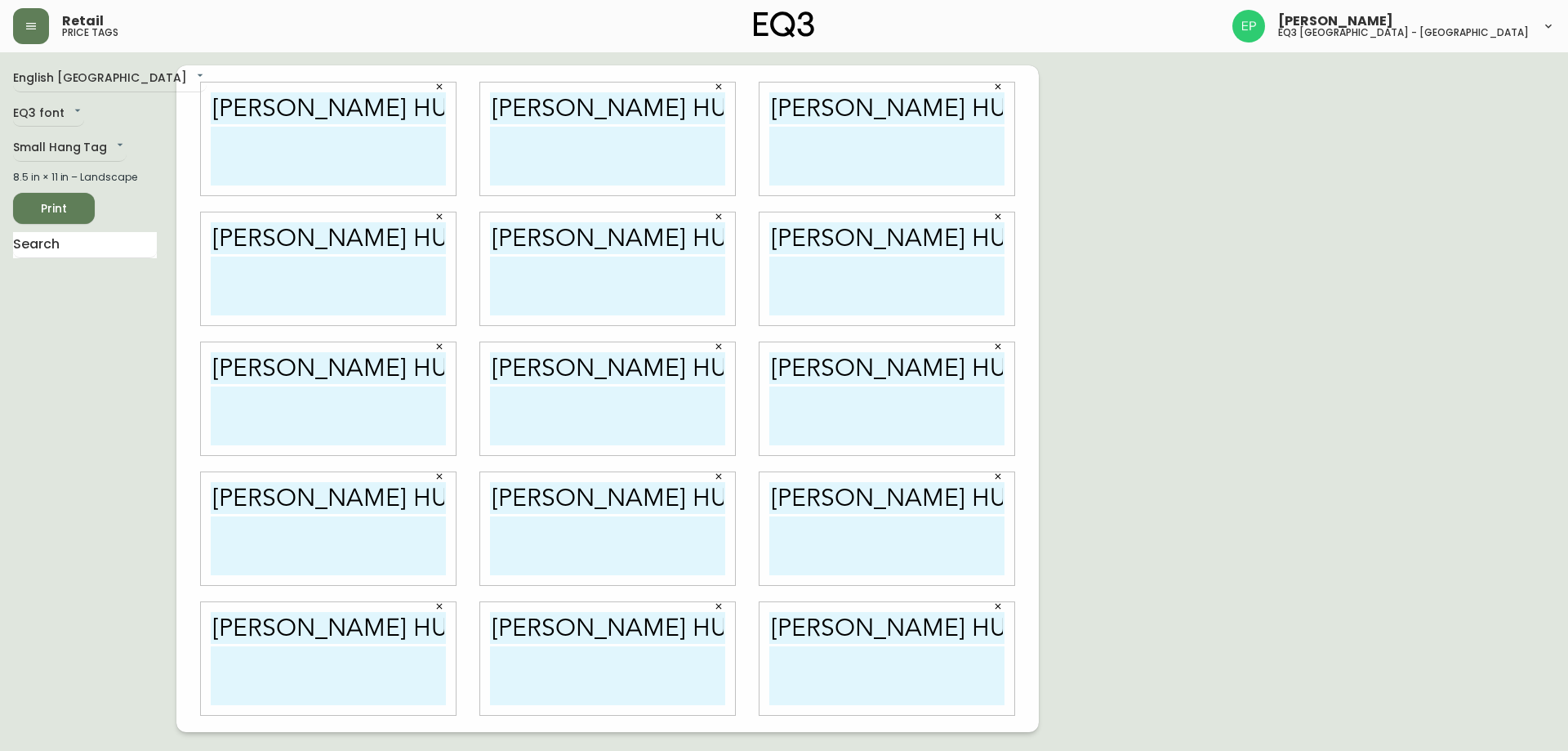
click at [282, 153] on textarea at bounding box center [329, 155] width 235 height 58
type textarea "c"
drag, startPoint x: 348, startPoint y: 167, endPoint x: 172, endPoint y: 147, distance: 177.1
click at [172, 149] on div "English Canada en_CA EQ3 font EQ3 Small Hang Tag small 8.5 in × 11 in – Landsca…" at bounding box center [784, 399] width 1542 height 667
click at [306, 159] on textarea "Consultante en Design [EMAIL_ADDRESS][DOMAIN_NAME]" at bounding box center [329, 155] width 235 height 58
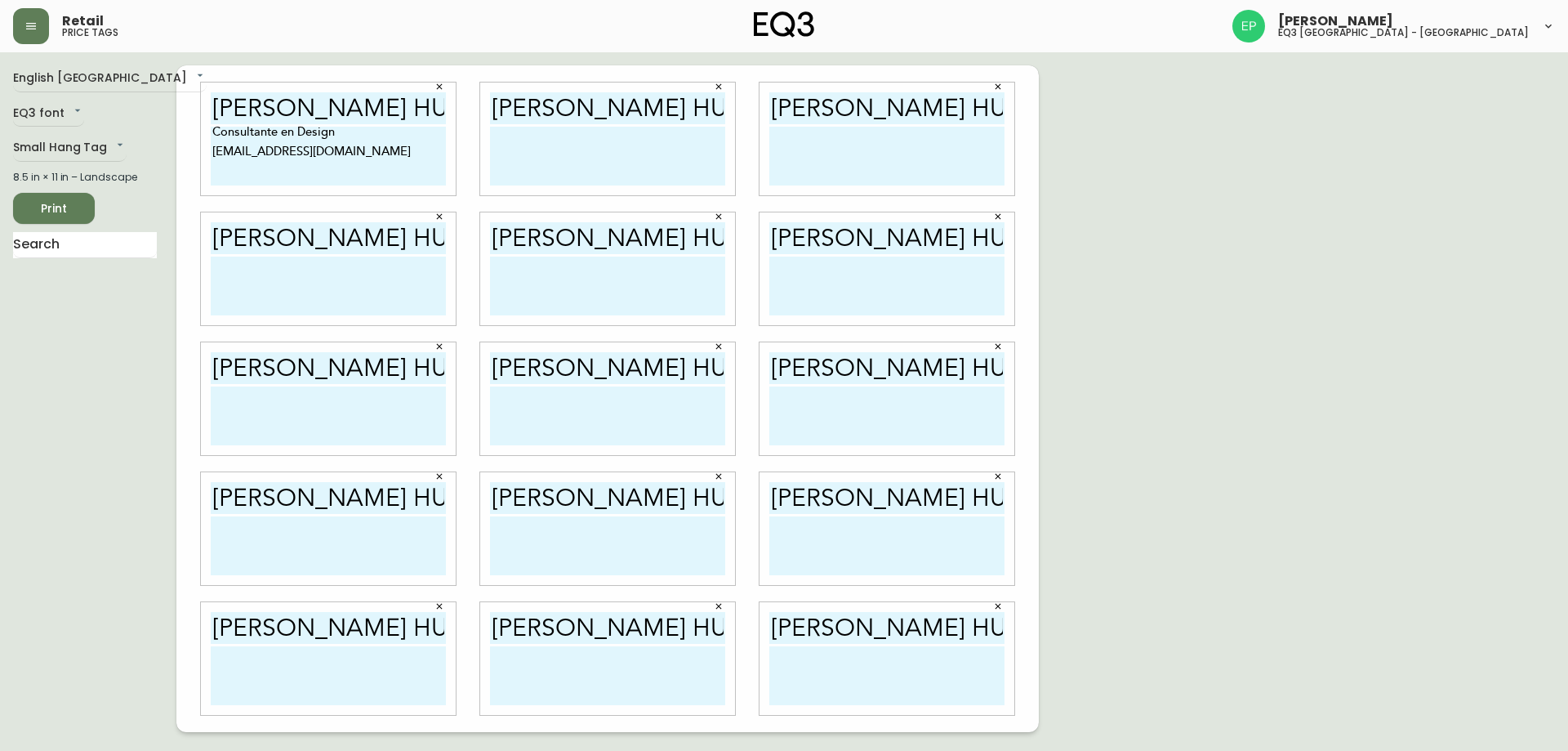
drag, startPoint x: 321, startPoint y: 166, endPoint x: 210, endPoint y: 143, distance: 113.4
click at [210, 143] on div "[PERSON_NAME] hujeir Consultante en Design [EMAIL_ADDRESS][DOMAIN_NAME]" at bounding box center [329, 139] width 255 height 113
type textarea "Consultante en Design [EMAIL_ADDRESS][DOMAIN_NAME]"
drag, startPoint x: 210, startPoint y: 143, endPoint x: 313, endPoint y: 132, distance: 103.6
click at [313, 132] on textarea "Consultante en Design [EMAIL_ADDRESS][DOMAIN_NAME]" at bounding box center [329, 155] width 235 height 58
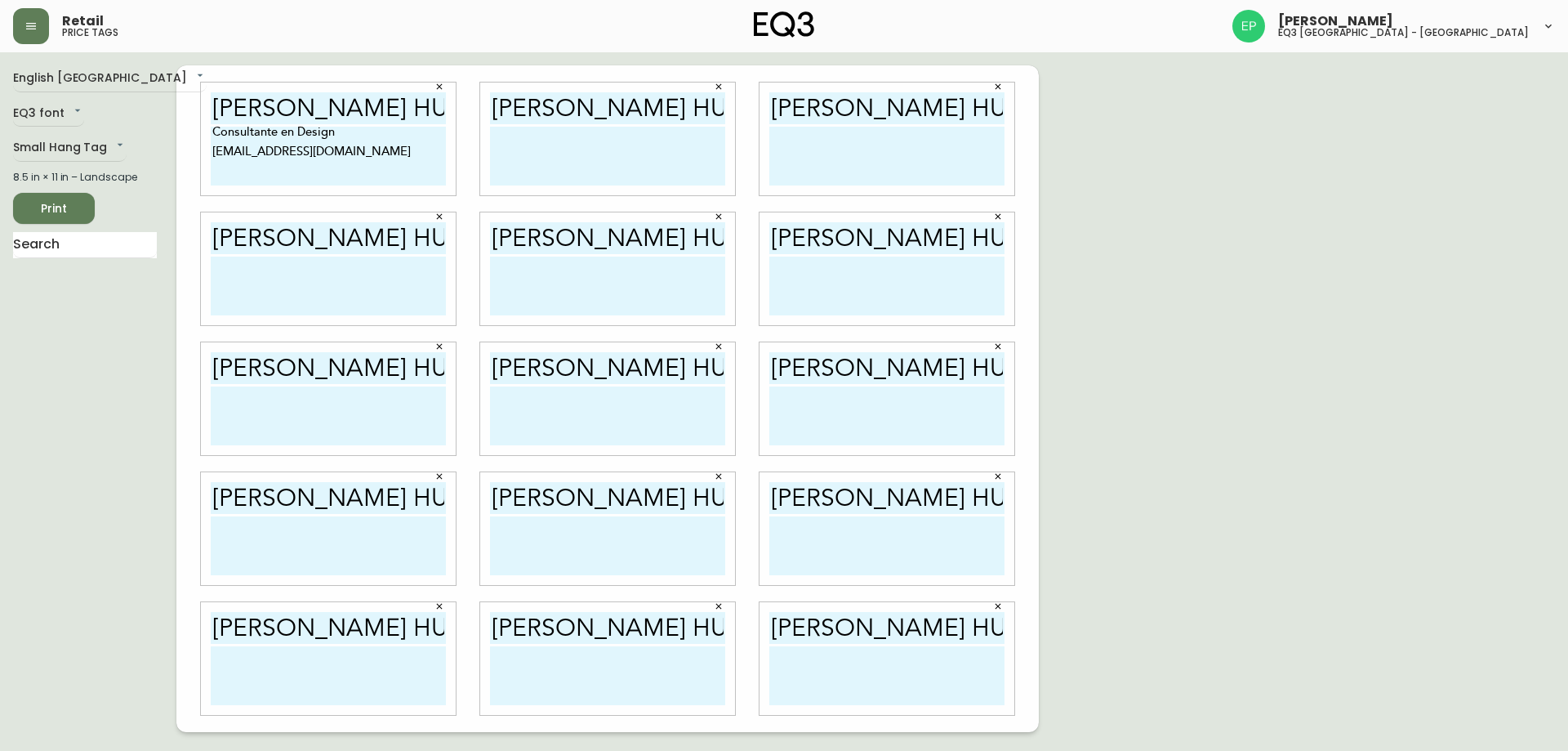
drag, startPoint x: 326, startPoint y: 161, endPoint x: 212, endPoint y: 145, distance: 115.1
click at [212, 145] on textarea "Consultante en Design [EMAIL_ADDRESS][DOMAIN_NAME]" at bounding box center [329, 155] width 235 height 58
click at [497, 141] on textarea at bounding box center [608, 155] width 235 height 58
paste textarea "Consultante en Design [EMAIL_ADDRESS][DOMAIN_NAME]"
click at [492, 132] on textarea "Consultante en Design [EMAIL_ADDRESS][DOMAIN_NAME]" at bounding box center [608, 155] width 235 height 58
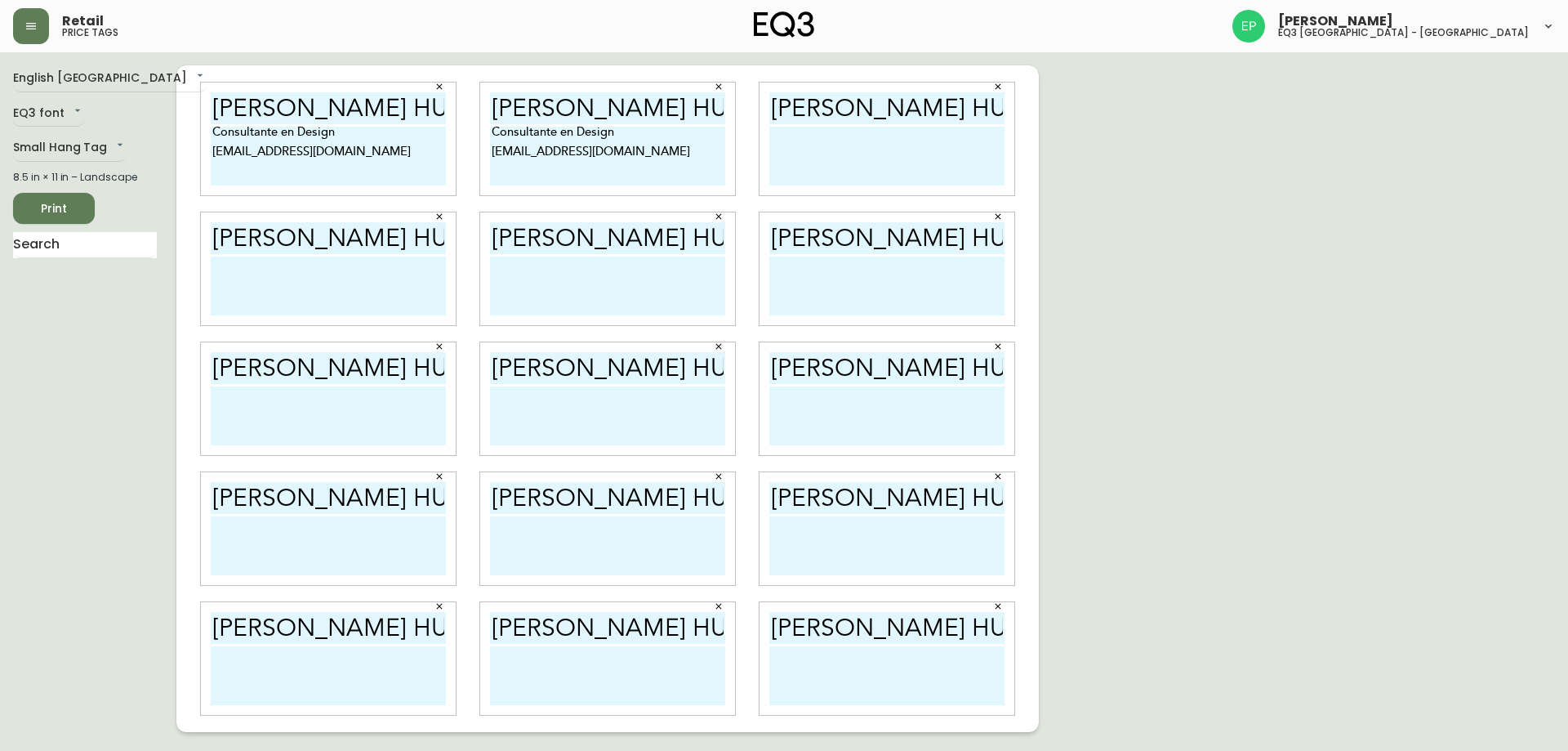
drag, startPoint x: 587, startPoint y: 161, endPoint x: 480, endPoint y: 128, distance: 112.0
click at [480, 128] on div "[PERSON_NAME] hujeir Consultante en Design [EMAIL_ADDRESS][DOMAIN_NAME]" at bounding box center [607, 139] width 279 height 130
type textarea "Consultante en Design [EMAIL_ADDRESS][DOMAIN_NAME]"
click at [788, 157] on textarea at bounding box center [887, 155] width 235 height 58
paste textarea "Consultante en Design [EMAIL_ADDRESS][DOMAIN_NAME]"
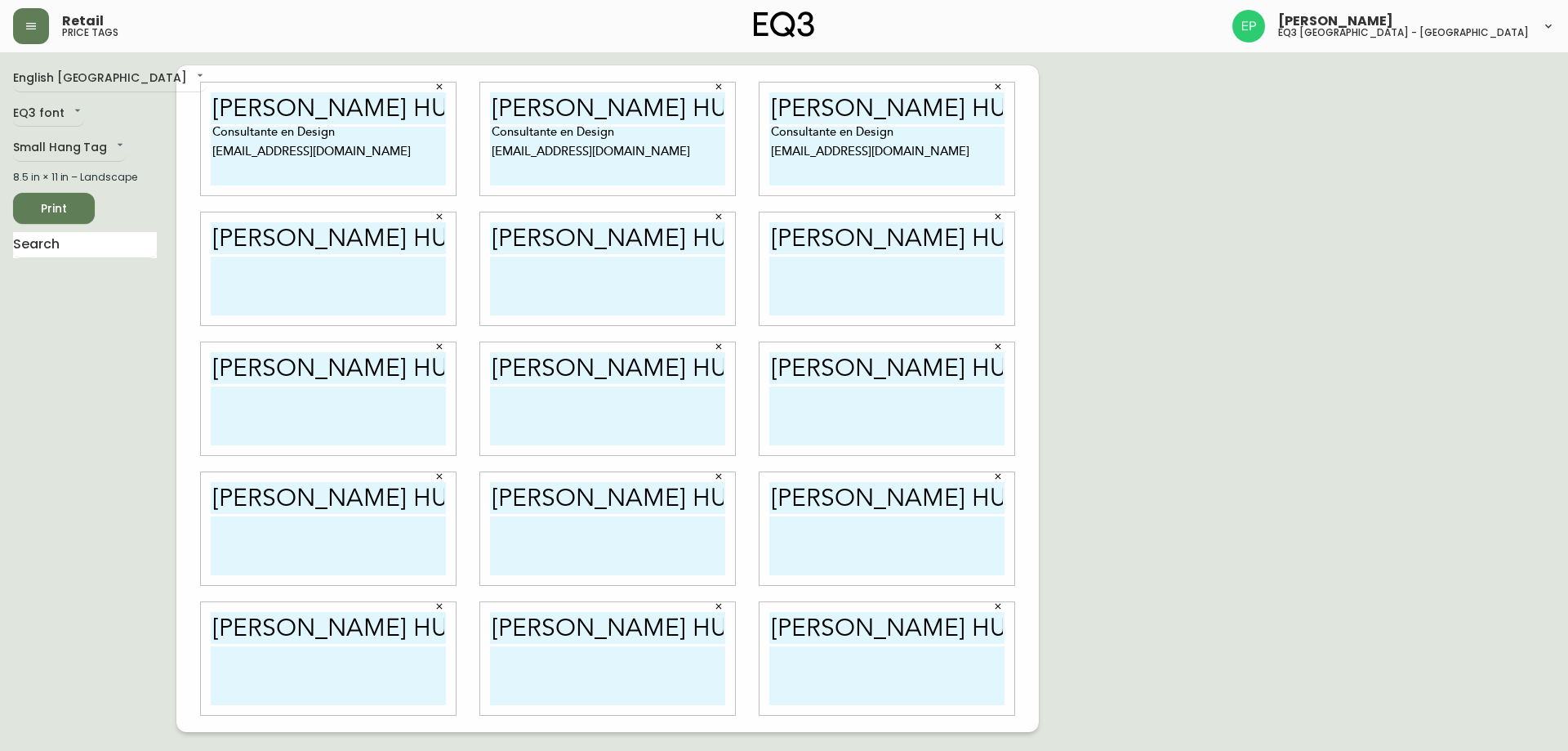
type textarea "Consultante en Design [EMAIL_ADDRESS][DOMAIN_NAME]"
click at [277, 277] on textarea at bounding box center [329, 286] width 235 height 58
paste textarea "Consultante en Design [EMAIL_ADDRESS][DOMAIN_NAME]"
type textarea "Consultante en Design [EMAIL_ADDRESS][DOMAIN_NAME]"
click at [507, 271] on textarea at bounding box center [608, 286] width 235 height 58
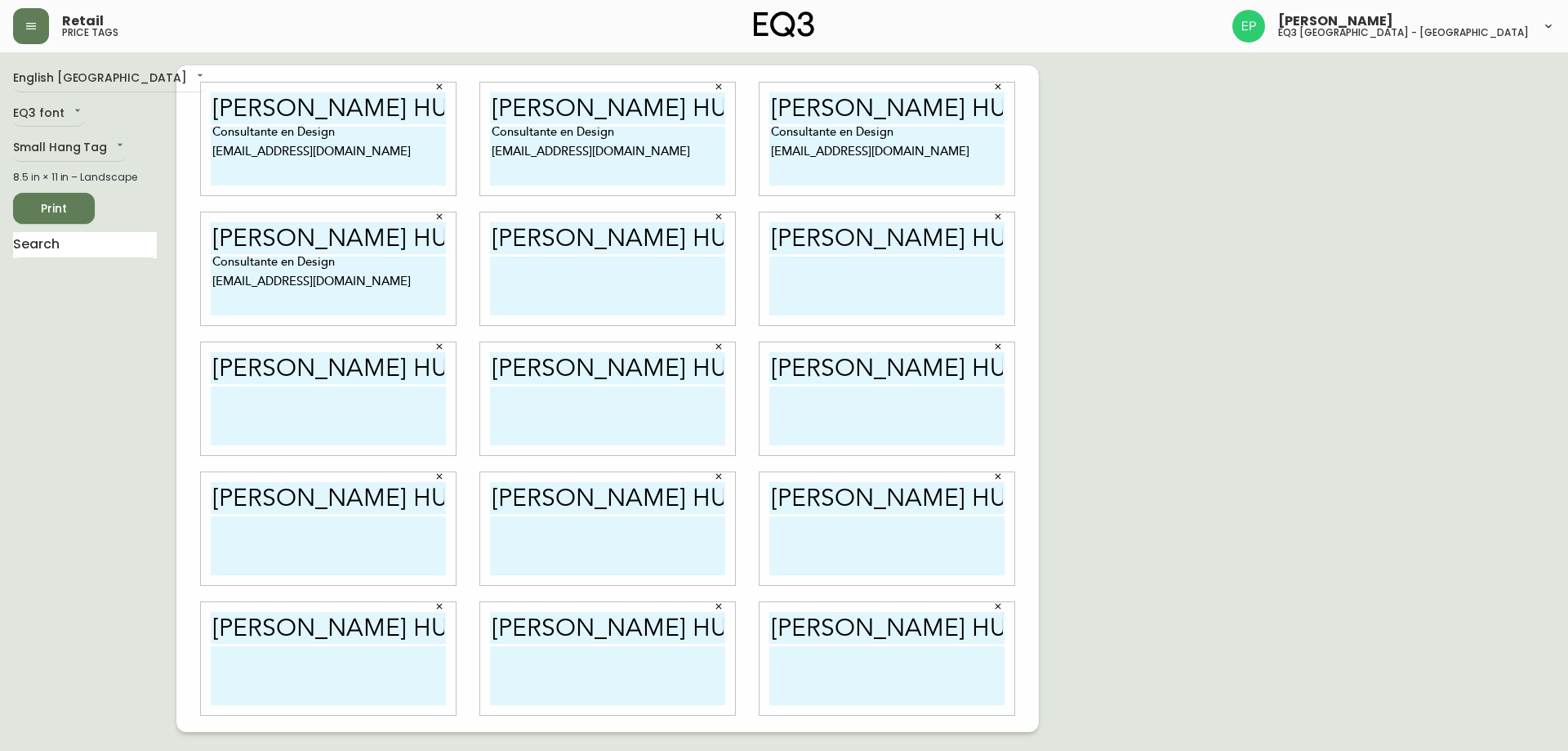
paste textarea "Consultante en Design [EMAIL_ADDRESS][DOMAIN_NAME]"
type textarea "Consultante en Design [EMAIL_ADDRESS][DOMAIN_NAME]"
click at [814, 267] on textarea at bounding box center [887, 286] width 235 height 58
paste textarea "Consultante en Design [EMAIL_ADDRESS][DOMAIN_NAME]"
type textarea "Consultante en Design [EMAIL_ADDRESS][DOMAIN_NAME]"
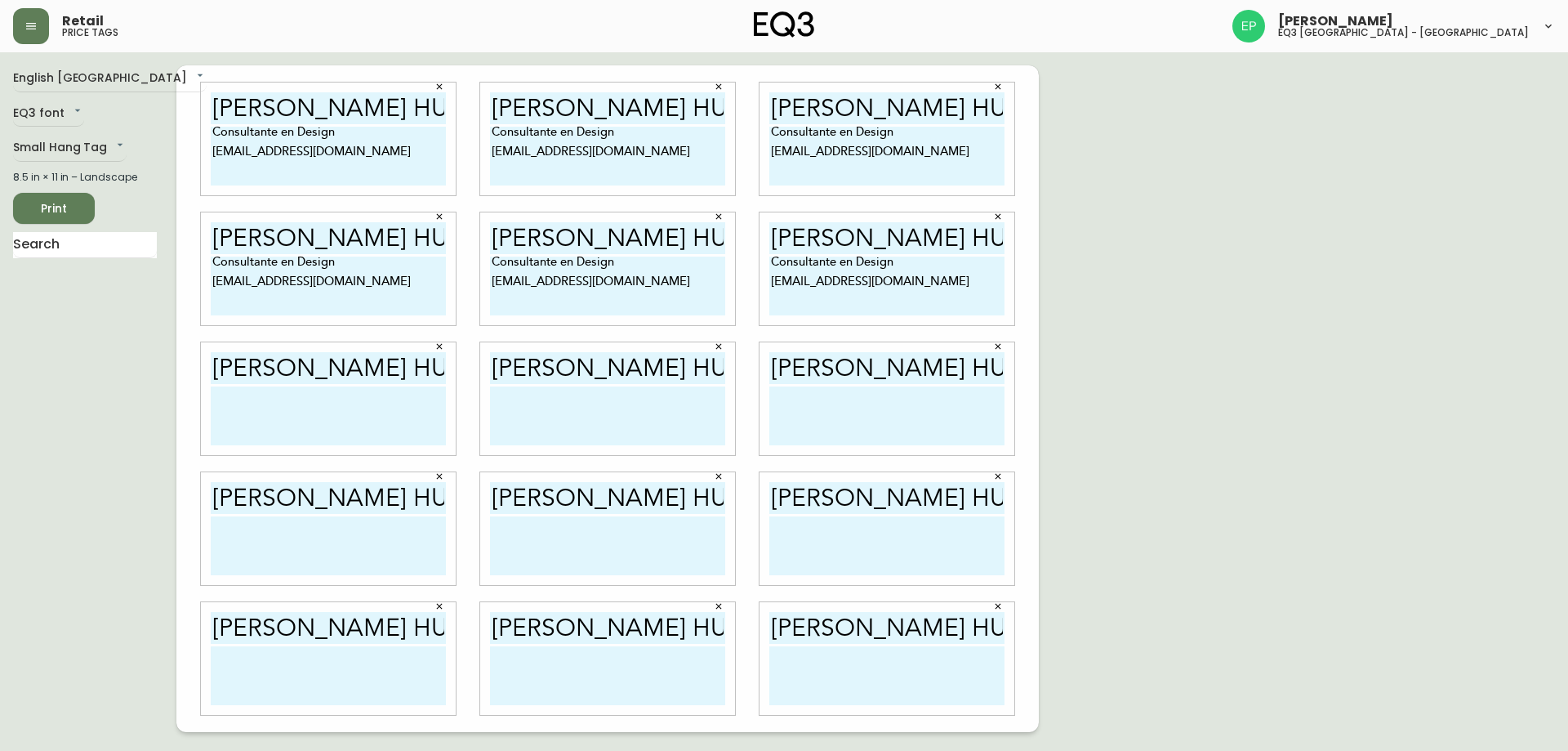
click at [211, 401] on textarea at bounding box center [329, 415] width 235 height 58
paste textarea "Consultante en Design [EMAIL_ADDRESS][DOMAIN_NAME]"
type textarea "Consultante en Design [EMAIL_ADDRESS][DOMAIN_NAME]"
click at [538, 402] on textarea at bounding box center [608, 415] width 235 height 58
paste textarea "Consultante en Design [EMAIL_ADDRESS][DOMAIN_NAME]"
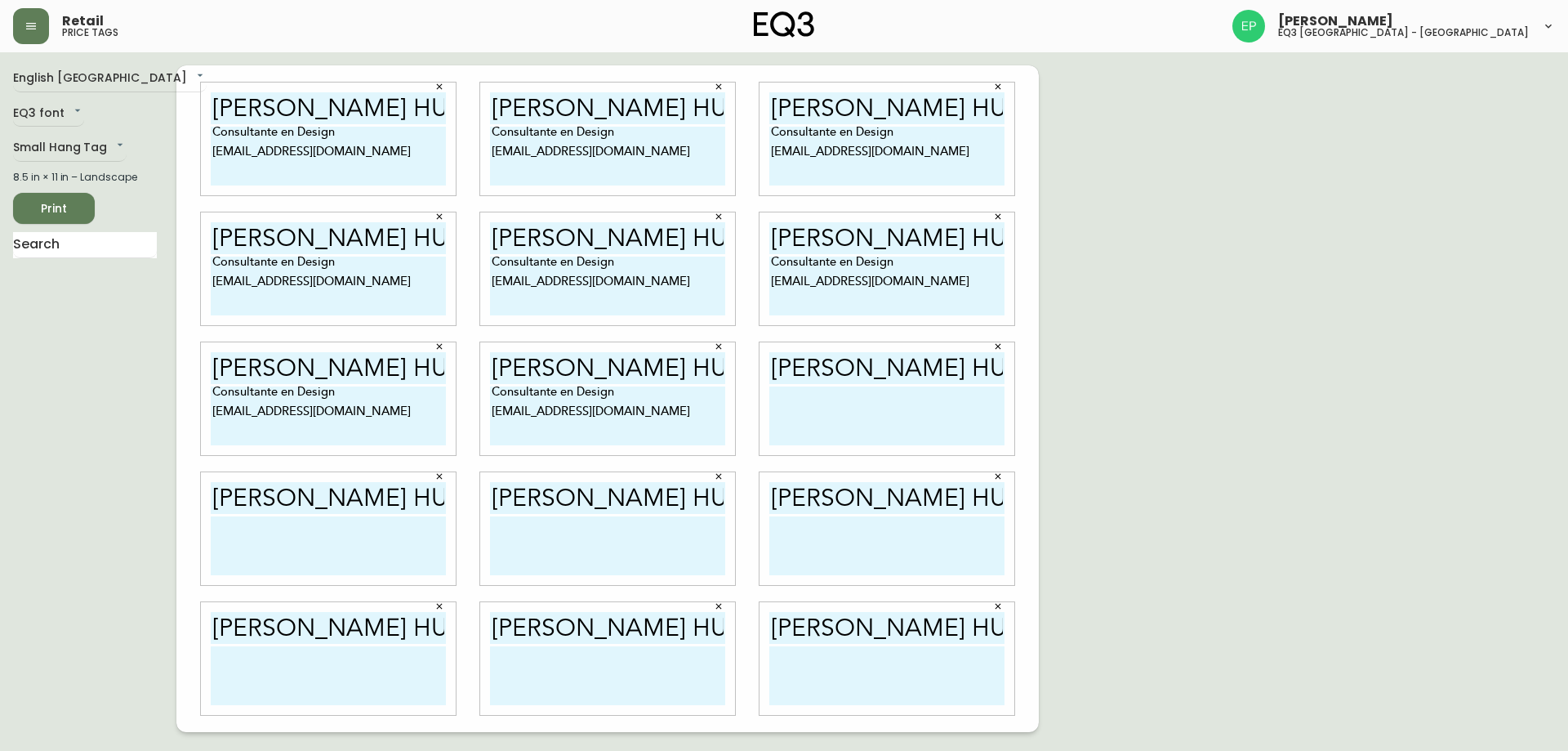
type textarea "Consultante en Design [EMAIL_ADDRESS][DOMAIN_NAME]"
click at [850, 395] on textarea at bounding box center [887, 415] width 235 height 58
paste textarea "Consultante en Design [EMAIL_ADDRESS][DOMAIN_NAME]"
type textarea "Consultante en Design [EMAIL_ADDRESS][DOMAIN_NAME]"
click at [281, 537] on textarea at bounding box center [329, 545] width 235 height 58
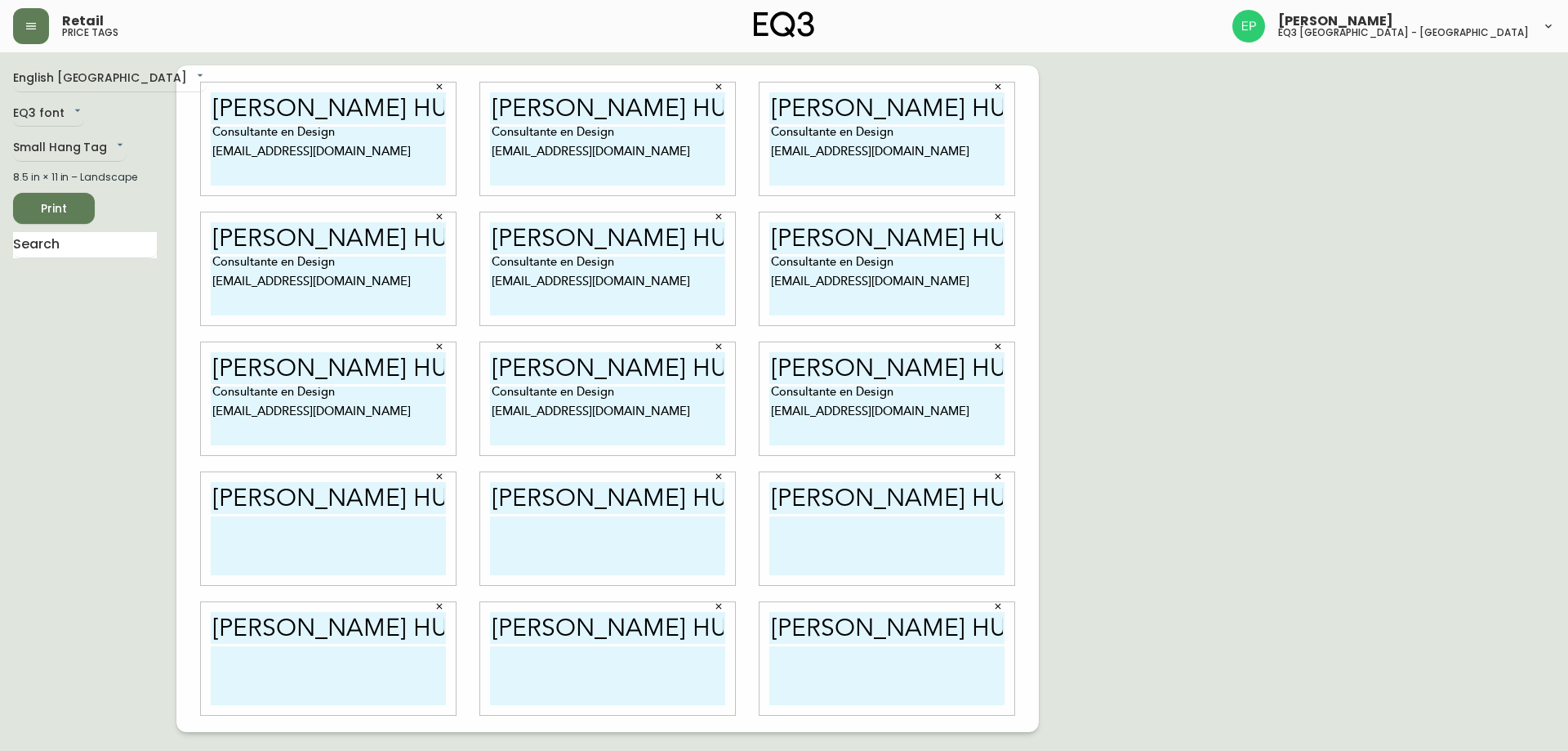
paste textarea "Consultante en Design [EMAIL_ADDRESS][DOMAIN_NAME]"
type textarea "Consultante en Design [EMAIL_ADDRESS][DOMAIN_NAME]"
click at [492, 526] on textarea at bounding box center [608, 545] width 235 height 58
paste textarea "Consultante en Design [EMAIL_ADDRESS][DOMAIN_NAME]"
type textarea "Consultante en Design [EMAIL_ADDRESS][DOMAIN_NAME]"
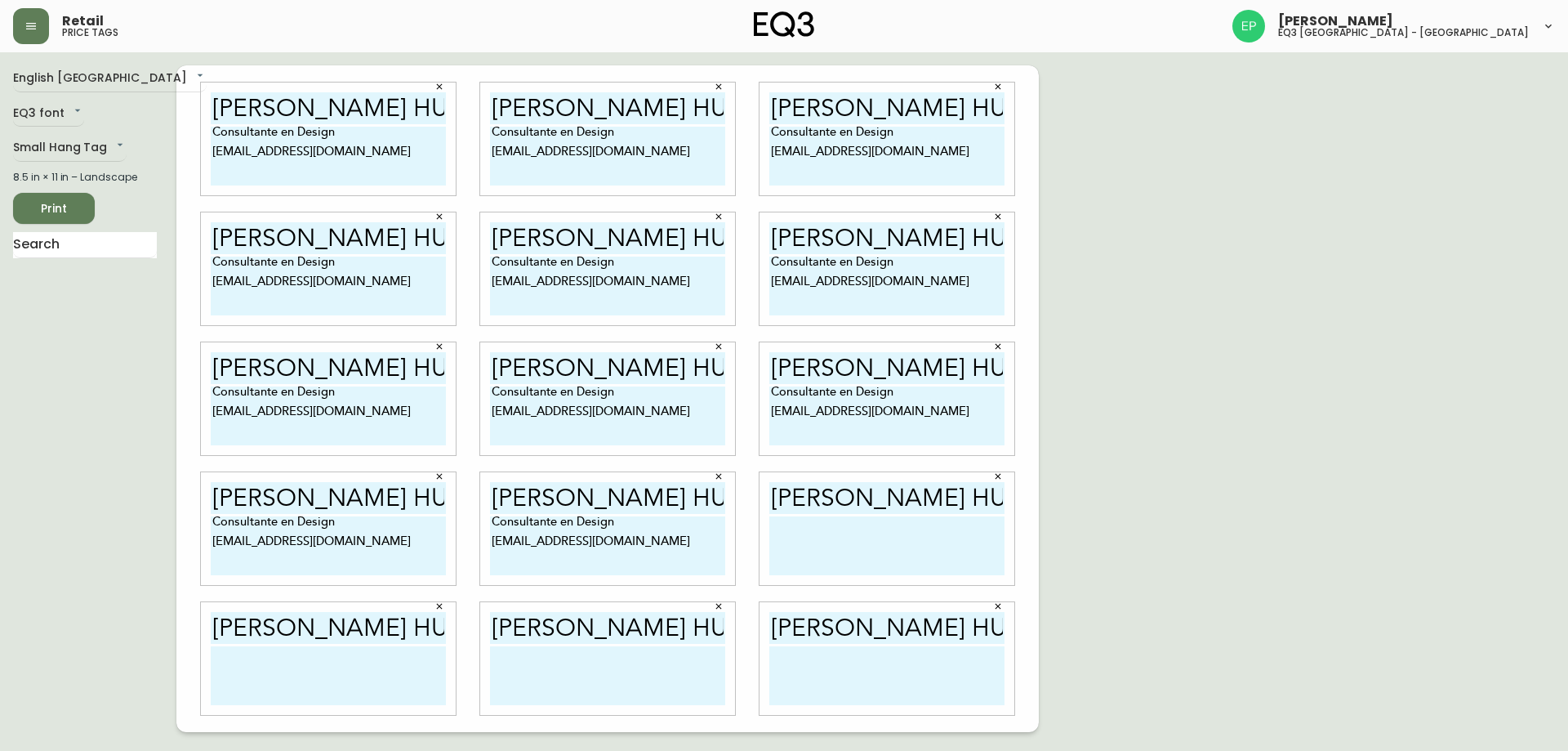
click at [816, 529] on textarea at bounding box center [887, 545] width 235 height 58
paste textarea "Consultante en Design [EMAIL_ADDRESS][DOMAIN_NAME]"
type textarea "Consultante en Design [EMAIL_ADDRESS][DOMAIN_NAME]"
click at [243, 670] on textarea at bounding box center [329, 675] width 235 height 58
paste textarea "Consultante en Design [EMAIL_ADDRESS][DOMAIN_NAME]"
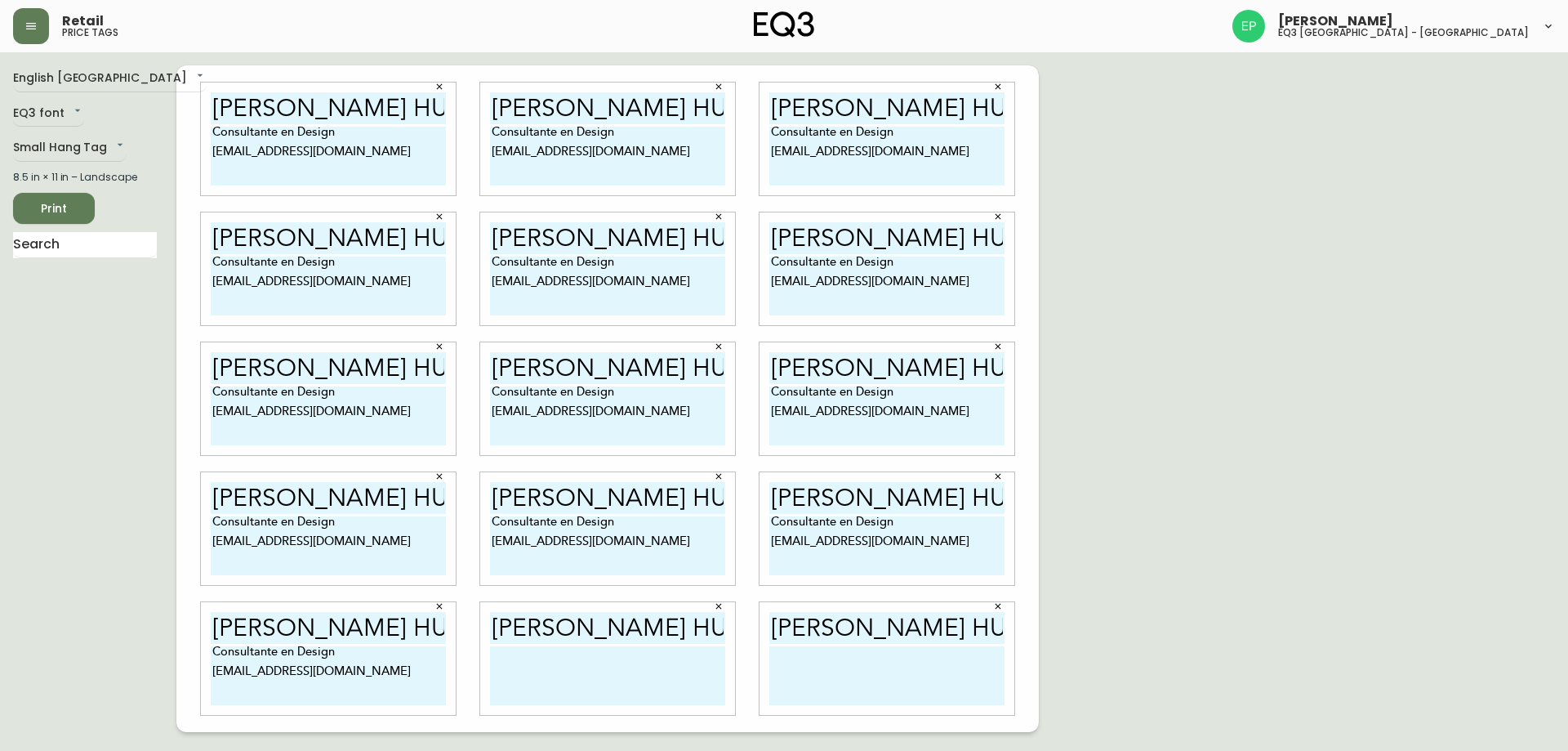
type textarea "Consultante en Design [EMAIL_ADDRESS][DOMAIN_NAME]"
click at [585, 673] on textarea at bounding box center [608, 675] width 235 height 58
paste textarea "Consultante en Design [EMAIL_ADDRESS][DOMAIN_NAME]"
type textarea "Consultante en Design [EMAIL_ADDRESS][DOMAIN_NAME]"
click at [818, 670] on textarea at bounding box center [887, 675] width 235 height 58
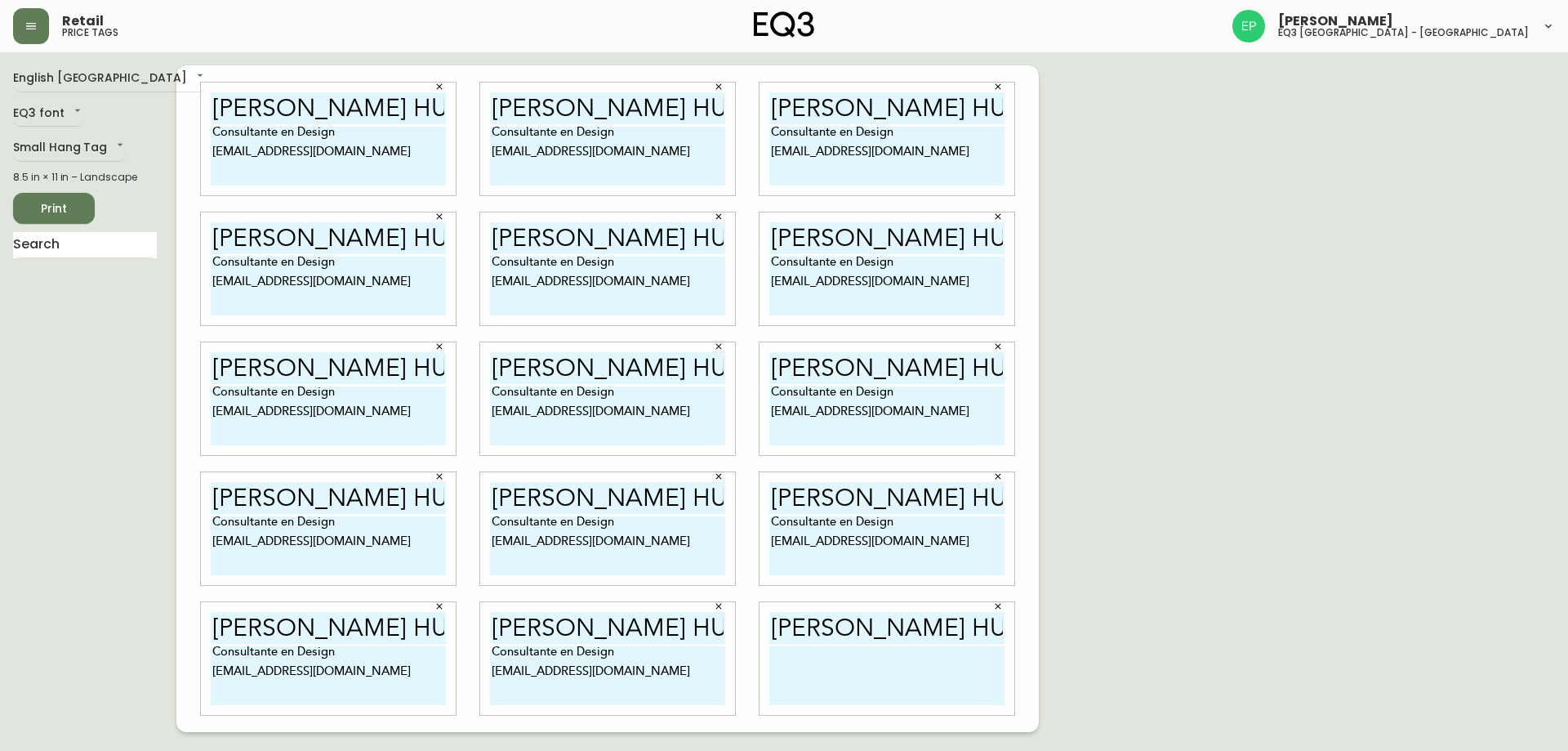
paste textarea "Consultante en Design [EMAIL_ADDRESS][DOMAIN_NAME]"
type textarea "Consultante en Design [EMAIL_ADDRESS][DOMAIN_NAME]"
click at [1122, 367] on div "English Canada en_CA EQ3 font EQ3 Small Hang Tag small 8.5 in × 11 in – Landsca…" at bounding box center [784, 399] width 1542 height 667
click at [17, 34] on button "button" at bounding box center [31, 26] width 36 height 36
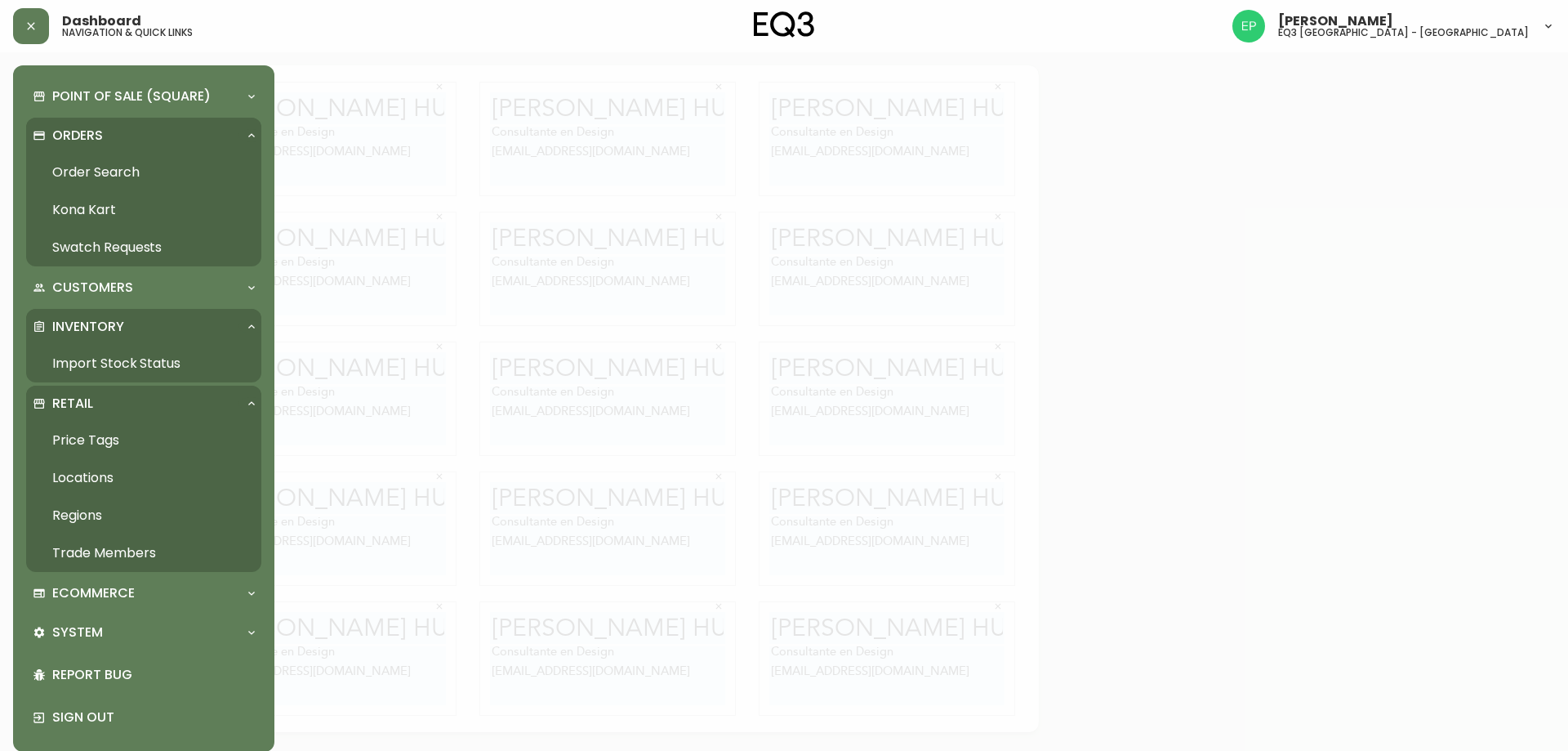
click at [1177, 199] on div at bounding box center [784, 376] width 1568 height 751
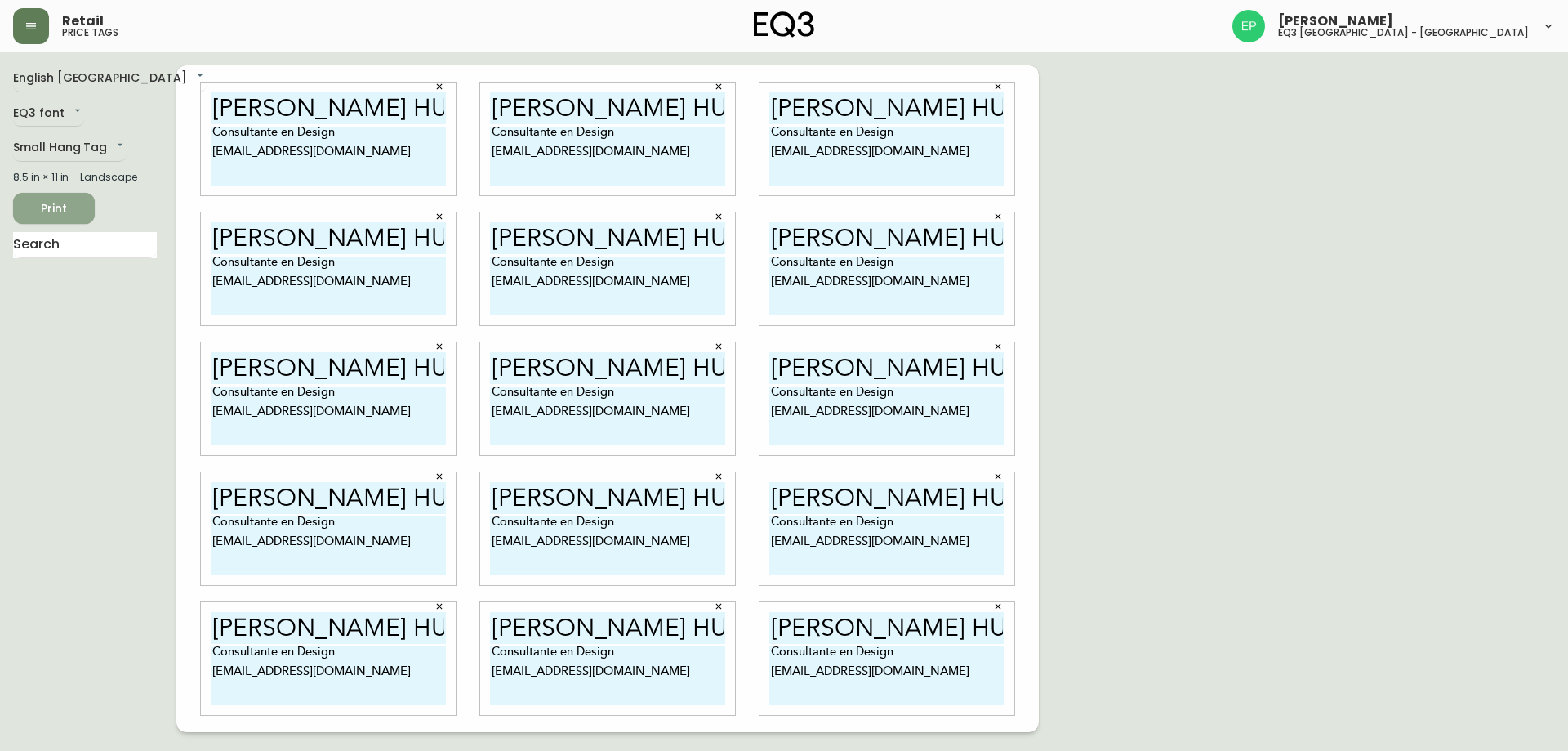
click at [41, 202] on span "Print" at bounding box center [54, 208] width 56 height 21
click at [75, 210] on span "Print" at bounding box center [54, 208] width 56 height 21
click at [87, 205] on button "Print" at bounding box center [54, 208] width 82 height 31
click at [62, 210] on span "Print" at bounding box center [54, 208] width 56 height 21
click at [58, 212] on span "Print" at bounding box center [54, 208] width 56 height 21
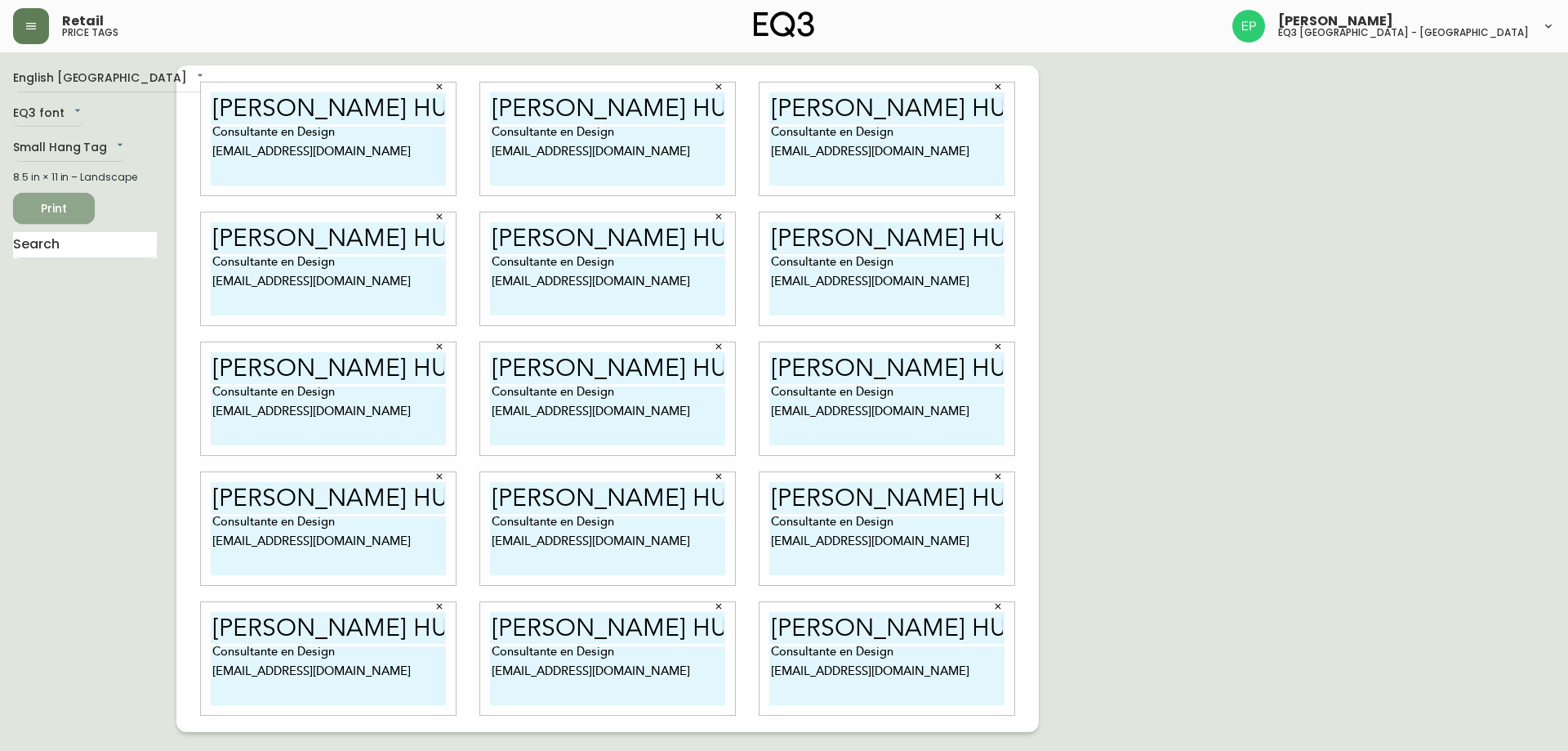
click at [64, 199] on span "Print" at bounding box center [54, 208] width 56 height 21
